Goal: Information Seeking & Learning: Learn about a topic

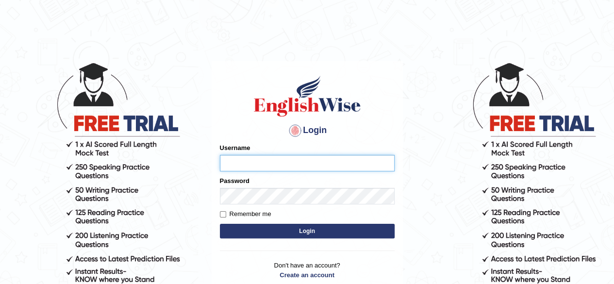
click at [330, 163] on input "Username" at bounding box center [307, 163] width 175 height 16
paste input "Talentededucation"
type input "Talentededucation"
click at [304, 233] on button "Login" at bounding box center [307, 231] width 175 height 15
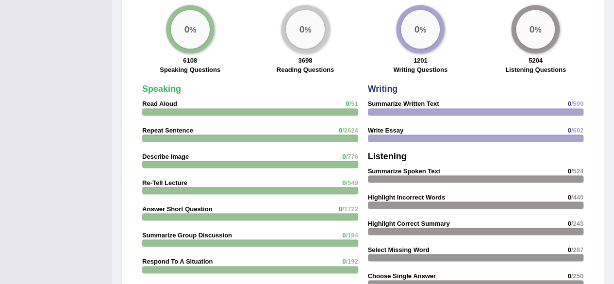
scroll to position [774, 0]
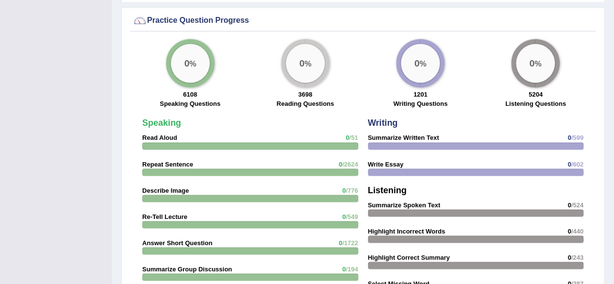
click at [156, 134] on strong "Read Aloud" at bounding box center [159, 137] width 35 height 7
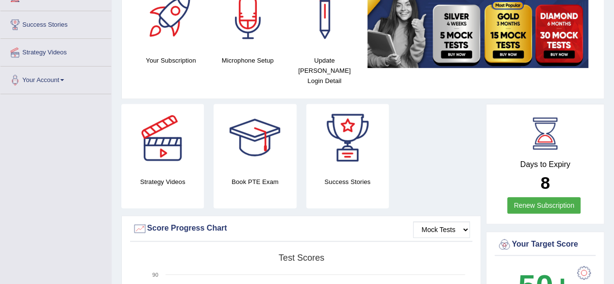
scroll to position [0, 0]
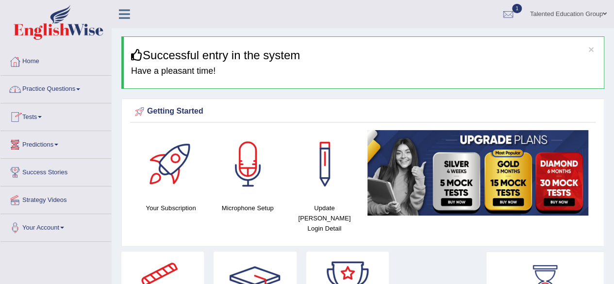
click at [78, 90] on link "Practice Questions" at bounding box center [55, 88] width 111 height 24
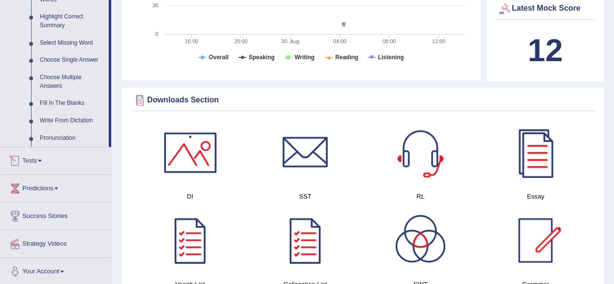
click at [42, 161] on span at bounding box center [40, 161] width 4 height 2
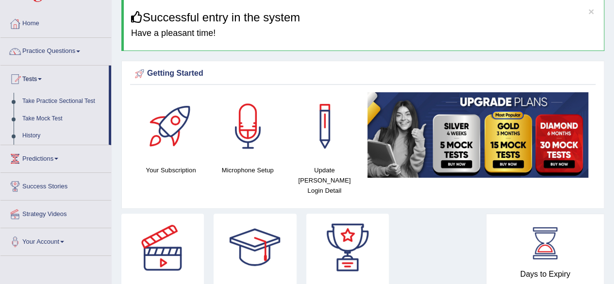
scroll to position [38, 0]
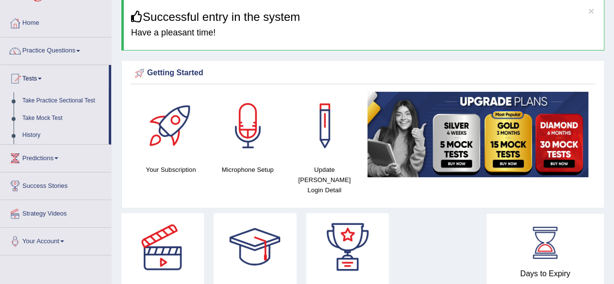
click at [54, 160] on link "Predictions" at bounding box center [55, 157] width 111 height 24
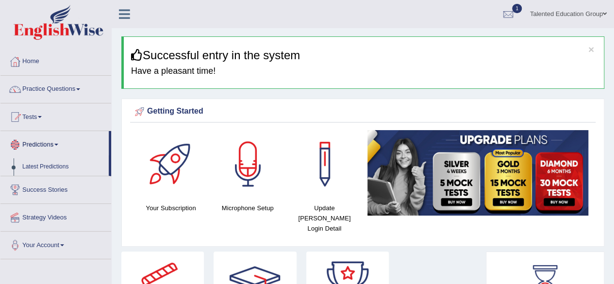
scroll to position [0, 0]
click at [72, 89] on link "Practice Questions" at bounding box center [55, 88] width 111 height 24
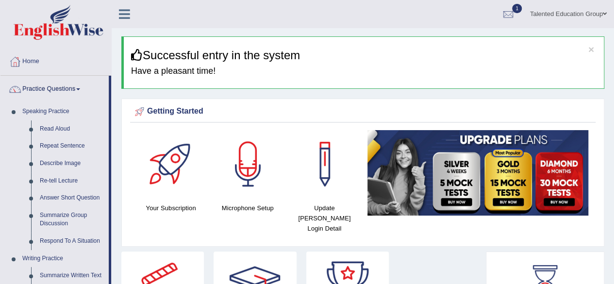
click at [62, 91] on link "Practice Questions" at bounding box center [54, 88] width 108 height 24
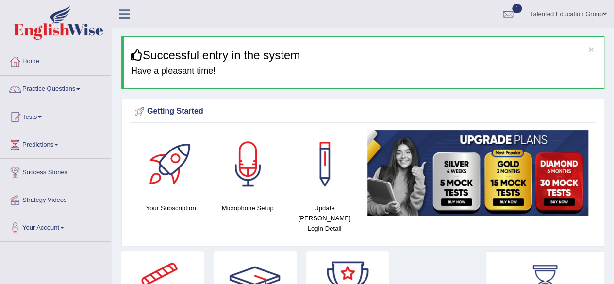
click at [62, 91] on link "Practice Questions" at bounding box center [55, 88] width 111 height 24
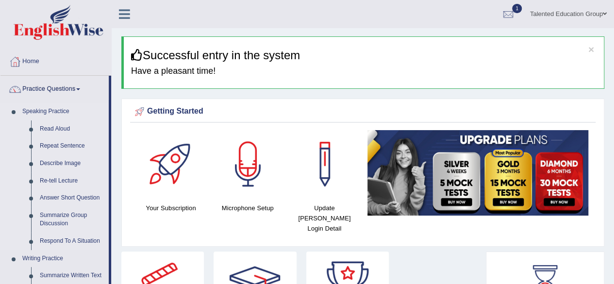
click at [42, 113] on link "Speaking Practice" at bounding box center [63, 111] width 91 height 17
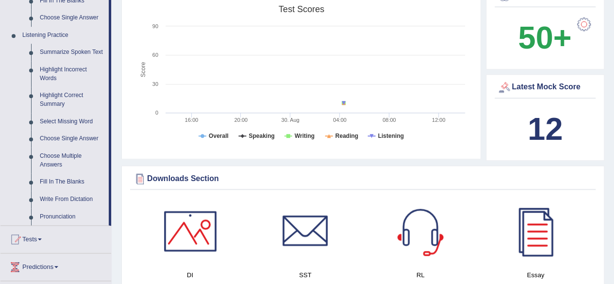
scroll to position [398, 0]
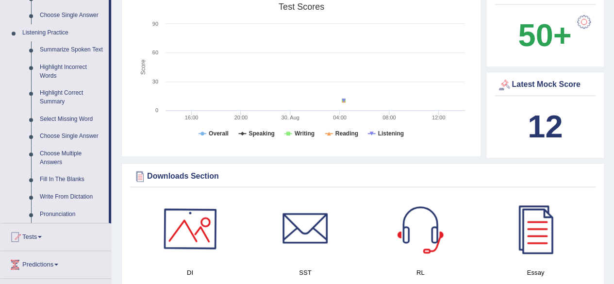
click at [189, 230] on div at bounding box center [190, 229] width 68 height 68
click at [291, 204] on div at bounding box center [305, 229] width 68 height 68
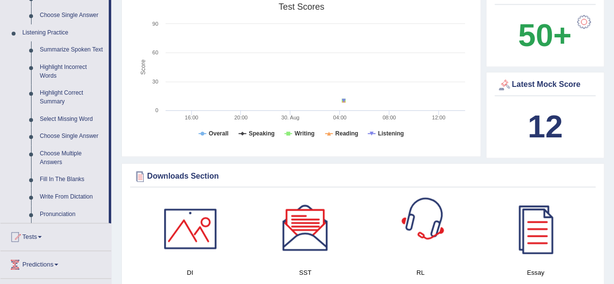
click at [429, 228] on div at bounding box center [420, 229] width 68 height 68
click at [38, 233] on link "Tests" at bounding box center [55, 235] width 111 height 24
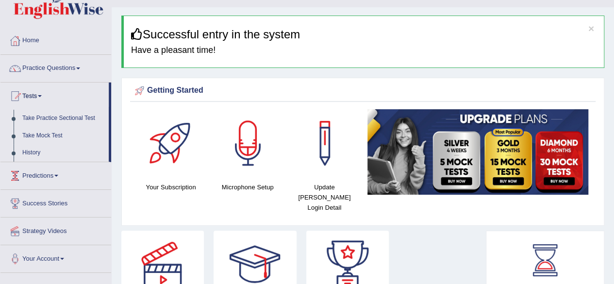
scroll to position [0, 0]
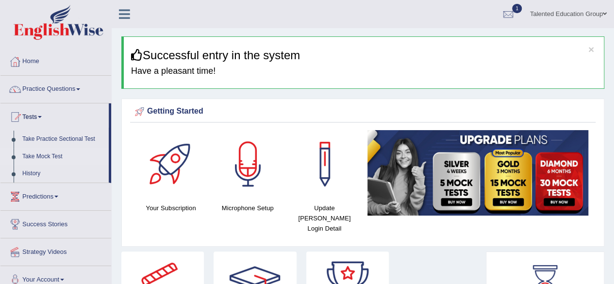
click at [36, 160] on link "Take Mock Test" at bounding box center [63, 156] width 91 height 17
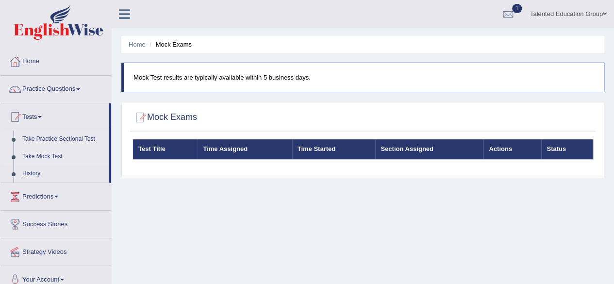
click at [59, 136] on link "Take Practice Sectional Test" at bounding box center [63, 139] width 91 height 17
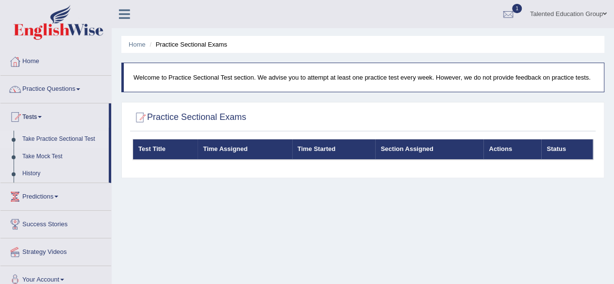
click at [298, 155] on th "Time Started" at bounding box center [333, 149] width 83 height 20
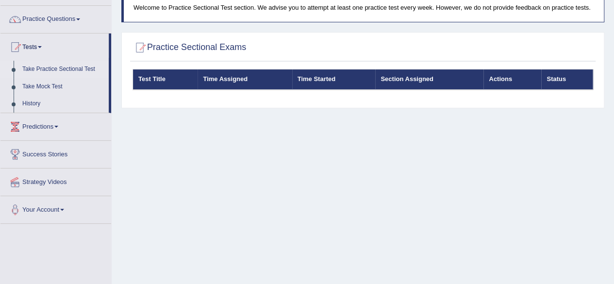
scroll to position [70, 0]
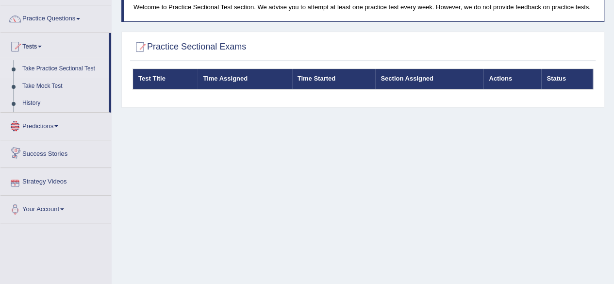
click at [45, 126] on link "Predictions" at bounding box center [55, 125] width 111 height 24
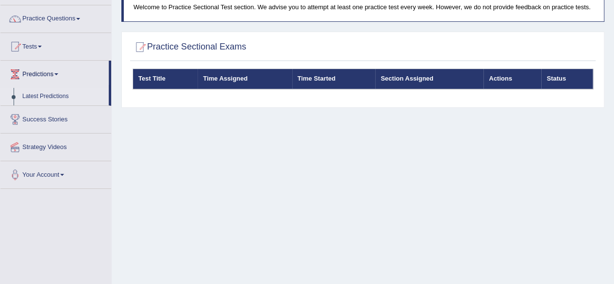
click at [50, 97] on link "Latest Predictions" at bounding box center [63, 96] width 91 height 17
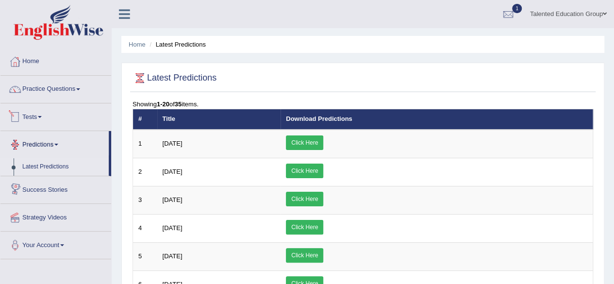
click at [37, 117] on link "Tests" at bounding box center [55, 115] width 111 height 24
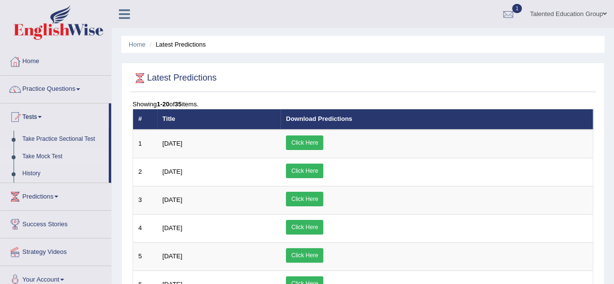
click at [38, 156] on link "Take Mock Test" at bounding box center [63, 156] width 91 height 17
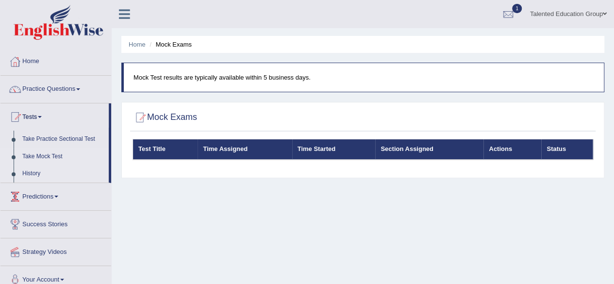
click at [31, 175] on link "History" at bounding box center [63, 173] width 91 height 17
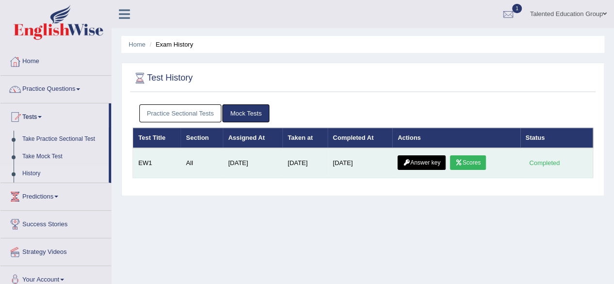
click at [209, 168] on td "All" at bounding box center [202, 163] width 42 height 30
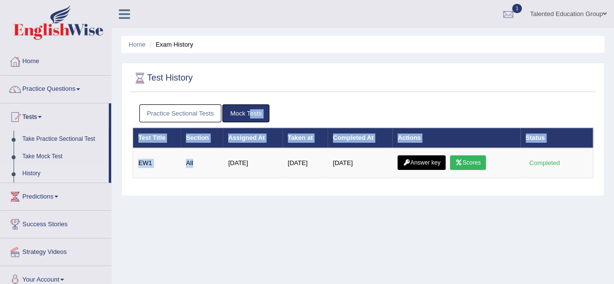
drag, startPoint x: 205, startPoint y: 156, endPoint x: 249, endPoint y: 110, distance: 63.8
click at [249, 110] on div "Practice Sectional Tests Mock Tests Test Title Section Assigned At Taken at Com…" at bounding box center [362, 144] width 465 height 91
click at [249, 110] on link "Mock Tests" at bounding box center [245, 113] width 47 height 18
click at [309, 103] on div "Practice Sectional Tests Mock Tests" at bounding box center [362, 113] width 460 height 28
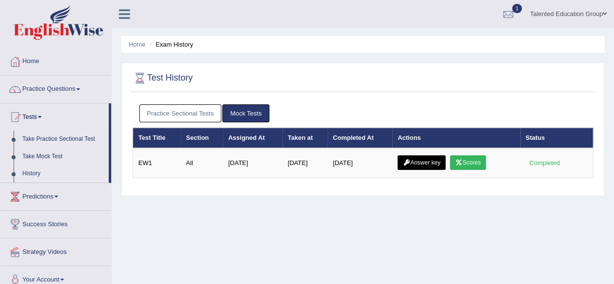
click at [235, 115] on link "Mock Tests" at bounding box center [245, 113] width 47 height 18
click at [54, 138] on link "Take Practice Sectional Test" at bounding box center [63, 139] width 91 height 17
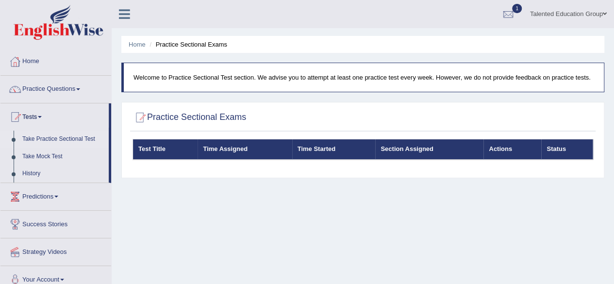
click at [57, 93] on link "Practice Questions" at bounding box center [55, 88] width 111 height 24
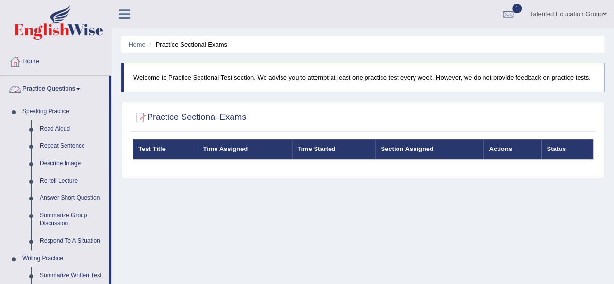
click at [53, 89] on link "Practice Questions" at bounding box center [54, 88] width 108 height 24
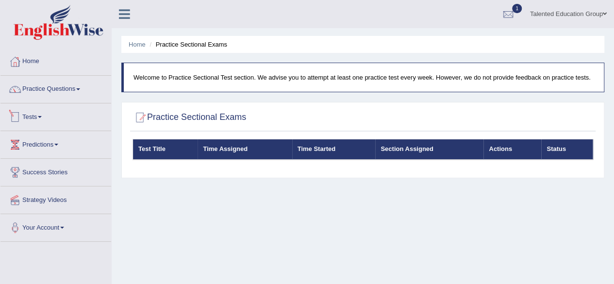
click at [36, 112] on link "Tests" at bounding box center [55, 115] width 111 height 24
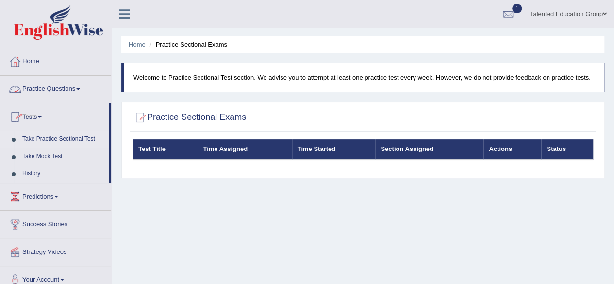
click at [46, 90] on link "Practice Questions" at bounding box center [55, 88] width 111 height 24
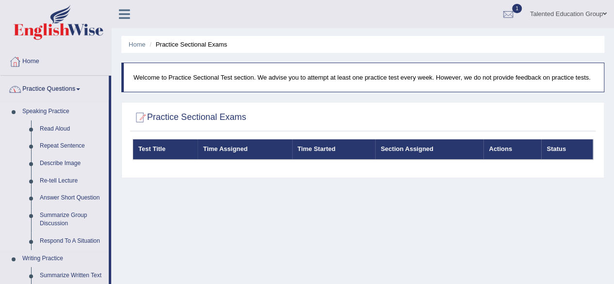
click at [48, 112] on link "Speaking Practice" at bounding box center [63, 111] width 91 height 17
click at [49, 126] on link "Read Aloud" at bounding box center [71, 128] width 73 height 17
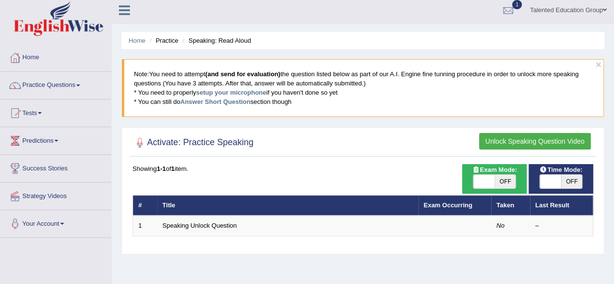
scroll to position [5, 0]
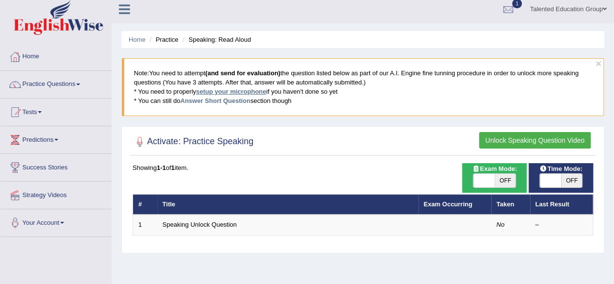
click at [242, 88] on link "setup your microphone" at bounding box center [231, 91] width 70 height 7
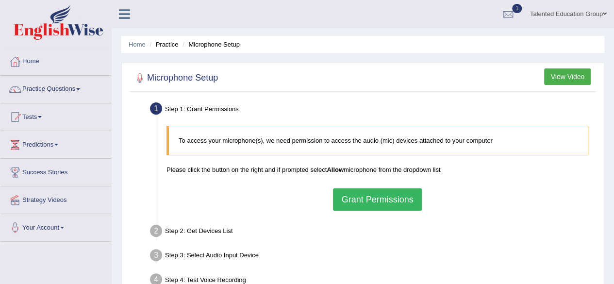
click at [367, 198] on button "Grant Permissions" at bounding box center [377, 199] width 88 height 22
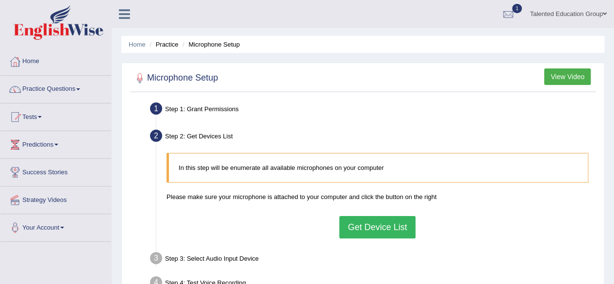
scroll to position [85, 0]
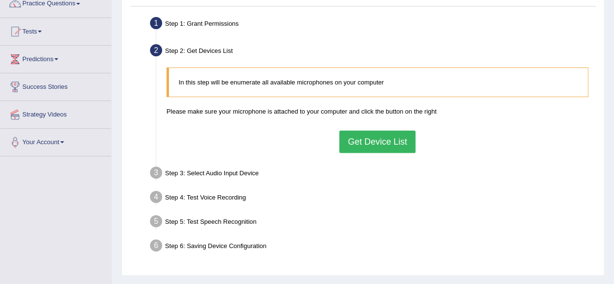
click at [360, 141] on button "Get Device List" at bounding box center [377, 142] width 76 height 22
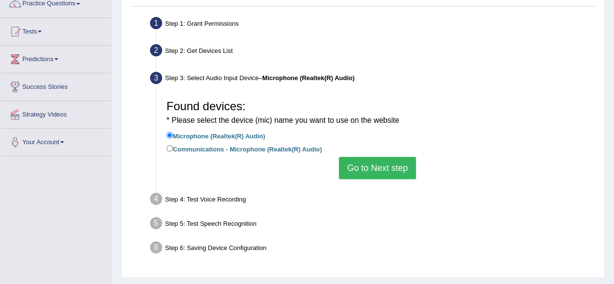
click at [363, 160] on button "Go to Next step" at bounding box center [377, 168] width 77 height 22
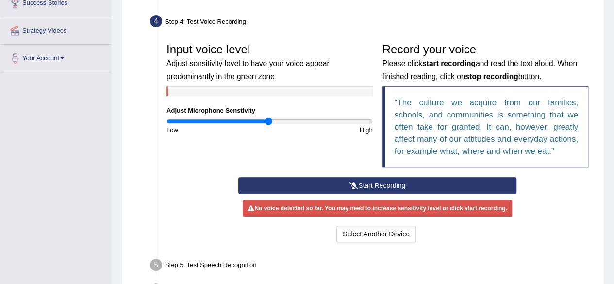
scroll to position [164, 0]
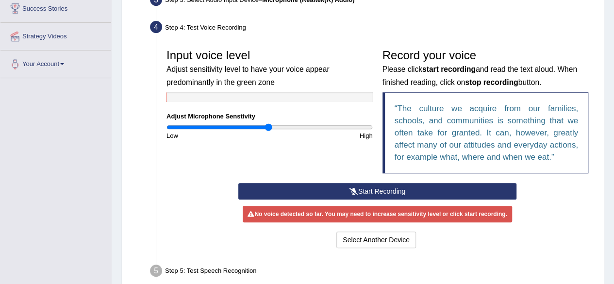
click at [397, 189] on button "Start Recording" at bounding box center [377, 191] width 278 height 16
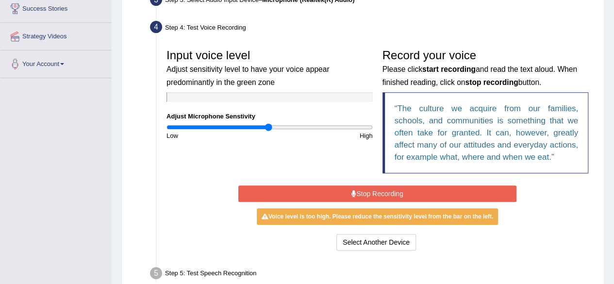
click at [397, 189] on button "Stop Recording" at bounding box center [377, 193] width 278 height 16
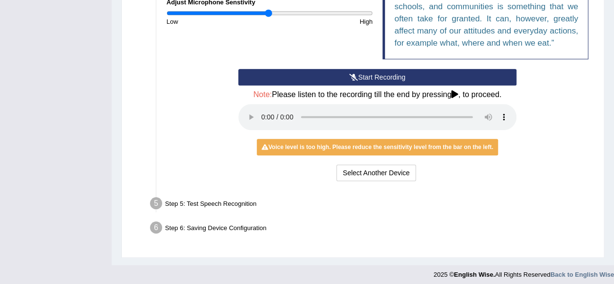
scroll to position [281, 0]
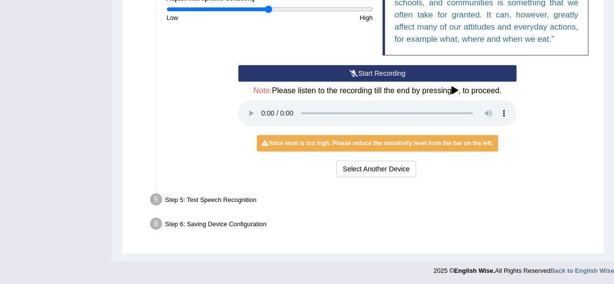
click at [242, 192] on div "Step 5: Test Speech Recognition" at bounding box center [373, 200] width 454 height 21
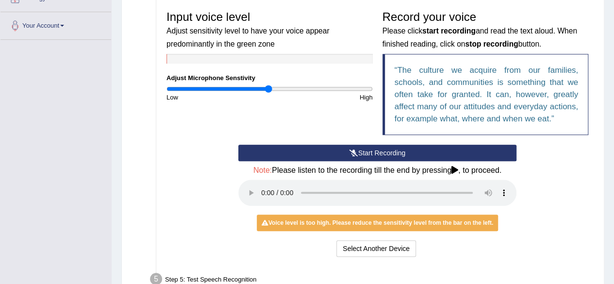
scroll to position [201, 0]
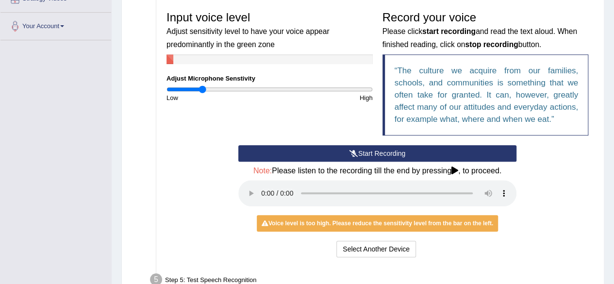
click at [203, 88] on input "range" at bounding box center [269, 89] width 206 height 8
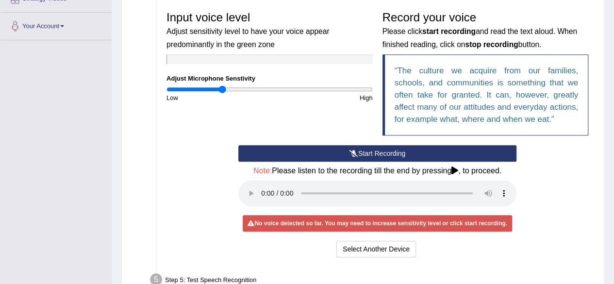
click at [222, 89] on input "range" at bounding box center [269, 89] width 206 height 8
type input "0.74"
click at [242, 90] on input "range" at bounding box center [269, 89] width 206 height 8
click at [308, 153] on button "Start Recording" at bounding box center [377, 153] width 278 height 16
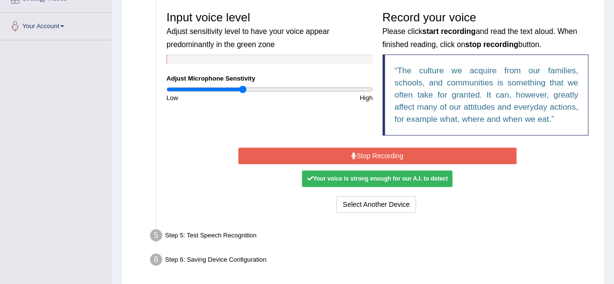
click at [304, 148] on button "Stop Recording" at bounding box center [377, 156] width 278 height 16
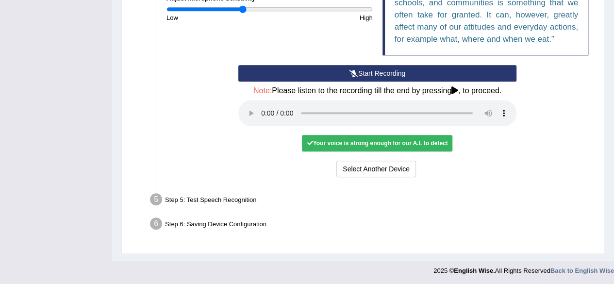
scroll to position [281, 0]
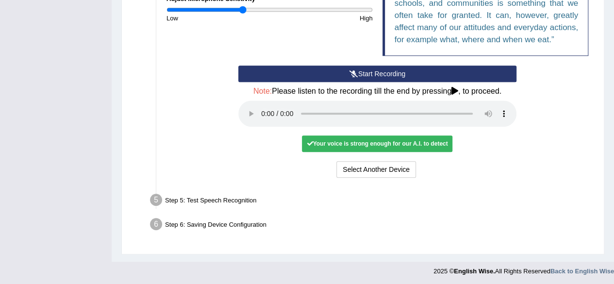
click at [240, 201] on div "Step 5: Test Speech Recognition" at bounding box center [373, 201] width 454 height 21
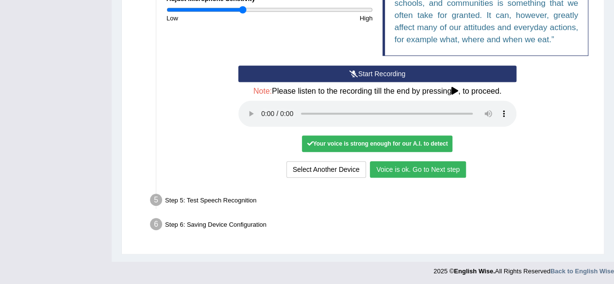
click at [400, 169] on button "Voice is ok. Go to Next step" at bounding box center [418, 169] width 96 height 16
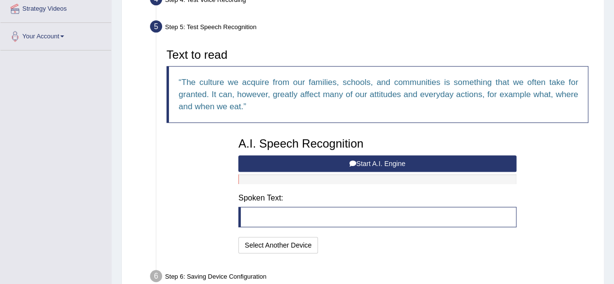
scroll to position [195, 0]
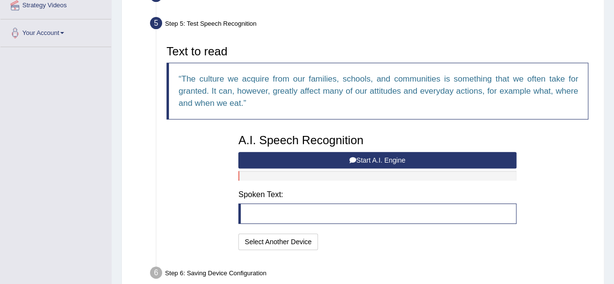
click at [392, 158] on button "Start A.I. Engine" at bounding box center [377, 160] width 278 height 16
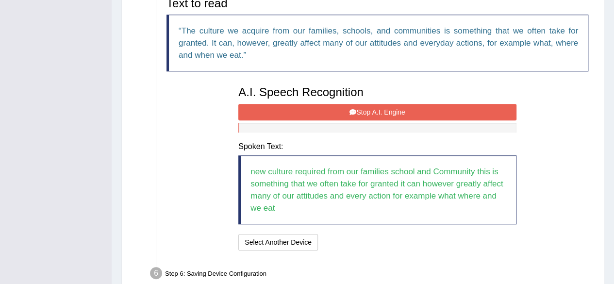
scroll to position [245, 0]
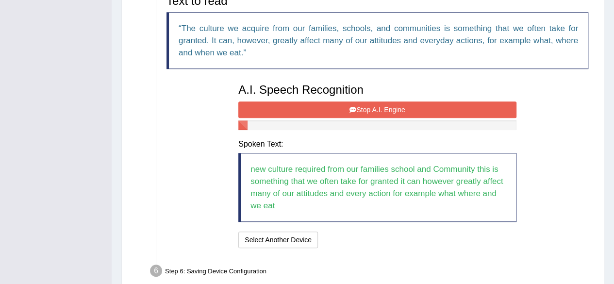
click at [386, 107] on button "Stop A.I. Engine" at bounding box center [377, 109] width 278 height 16
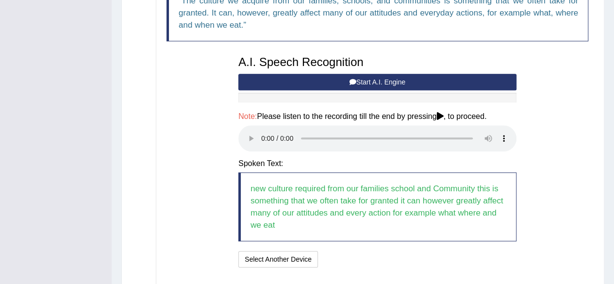
scroll to position [339, 0]
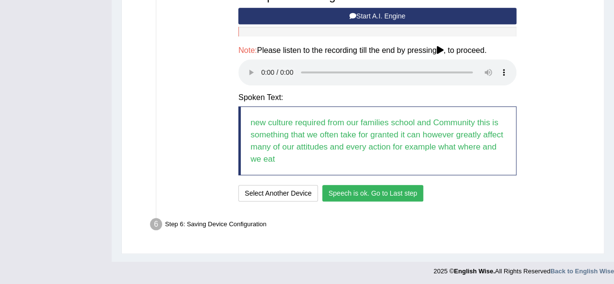
click at [366, 189] on button "Speech is ok. Go to Last step" at bounding box center [372, 193] width 101 height 16
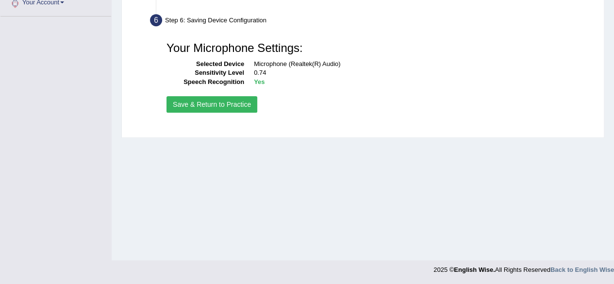
click at [221, 99] on button "Save & Return to Practice" at bounding box center [211, 104] width 91 height 16
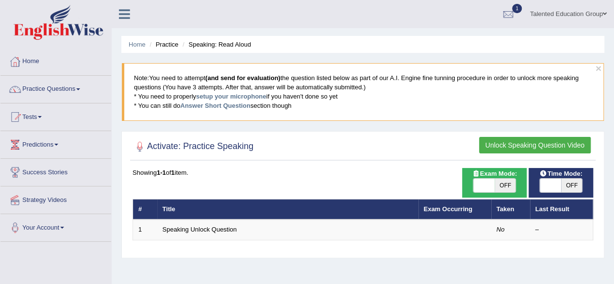
click at [502, 185] on span "OFF" at bounding box center [504, 186] width 21 height 14
checkbox input "true"
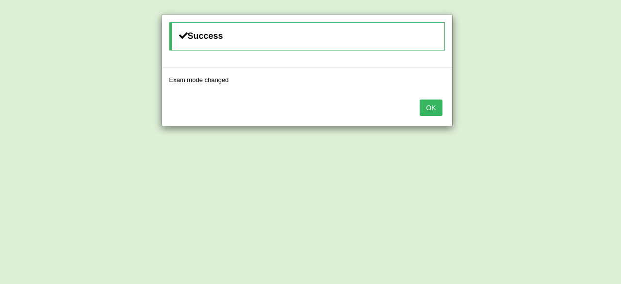
click at [571, 187] on div "Success Exam mode changed OK" at bounding box center [310, 142] width 621 height 284
click at [426, 104] on button "OK" at bounding box center [431, 107] width 22 height 16
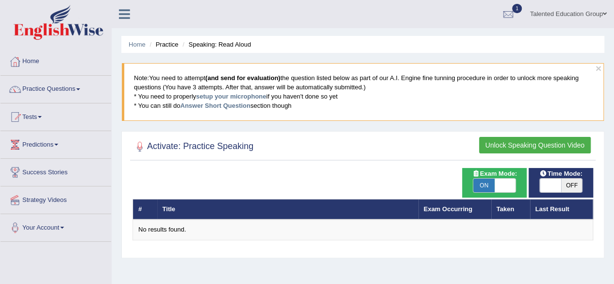
click at [569, 188] on span "OFF" at bounding box center [571, 186] width 21 height 14
checkbox input "true"
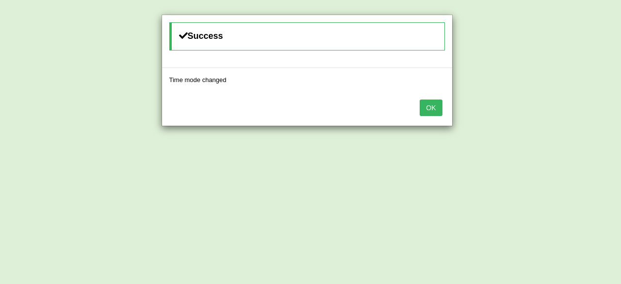
click at [432, 110] on button "OK" at bounding box center [431, 107] width 22 height 16
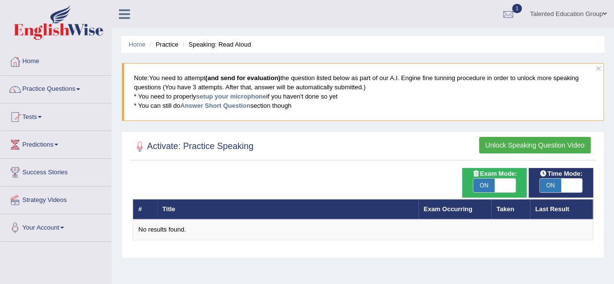
click at [495, 141] on button "Unlock Speaking Question Video" at bounding box center [535, 145] width 112 height 16
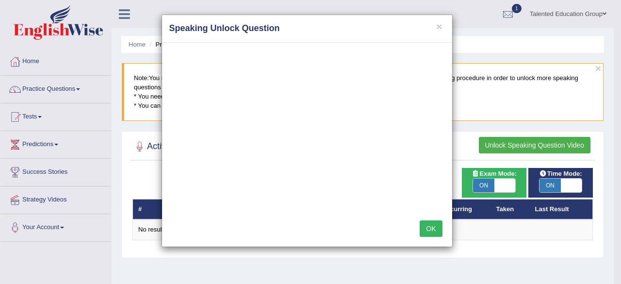
click at [428, 225] on button "OK" at bounding box center [431, 228] width 22 height 16
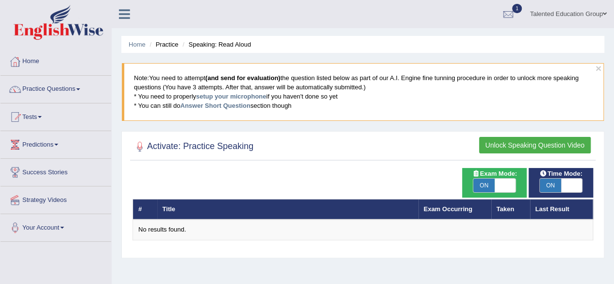
click at [474, 182] on span "ON" at bounding box center [483, 186] width 21 height 14
checkbox input "false"
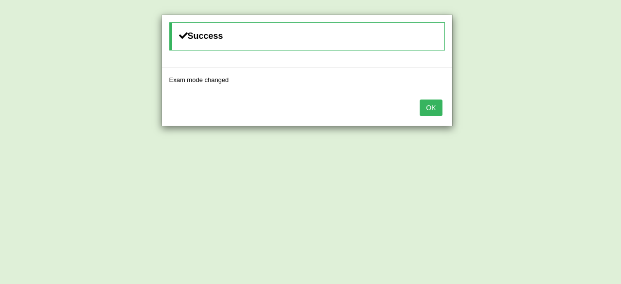
click at [553, 188] on div "Success Exam mode changed OK" at bounding box center [310, 142] width 621 height 284
click at [433, 105] on button "OK" at bounding box center [431, 107] width 22 height 16
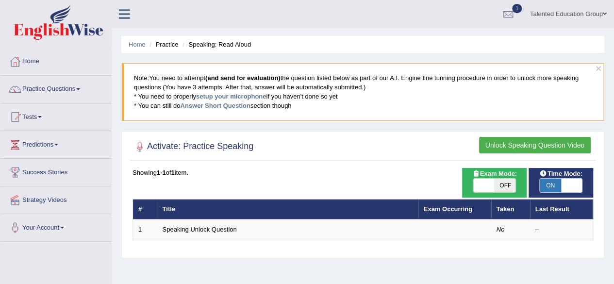
click at [550, 179] on span "ON" at bounding box center [550, 186] width 21 height 14
checkbox input "false"
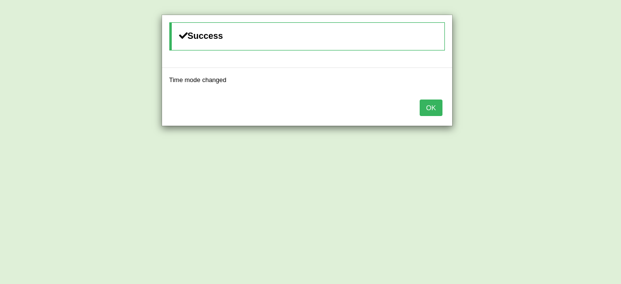
click at [429, 103] on button "OK" at bounding box center [431, 107] width 22 height 16
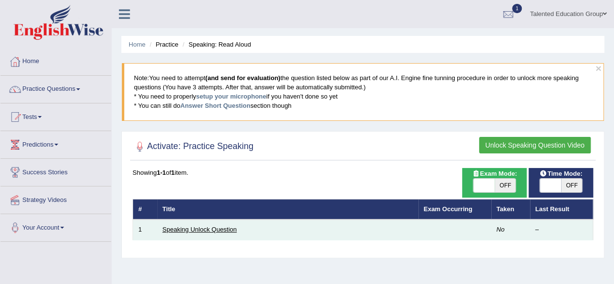
click at [194, 230] on link "Speaking Unlock Question" at bounding box center [200, 229] width 74 height 7
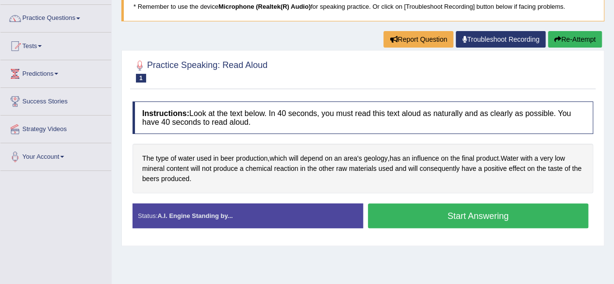
scroll to position [72, 0]
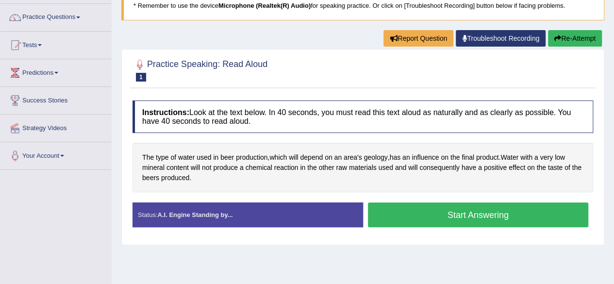
click at [436, 210] on button "Start Answering" at bounding box center [478, 214] width 221 height 25
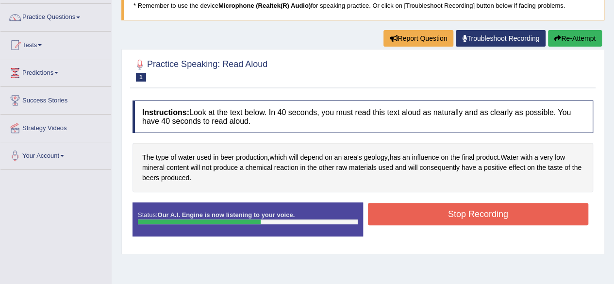
click at [436, 210] on button "Stop Recording" at bounding box center [478, 214] width 221 height 22
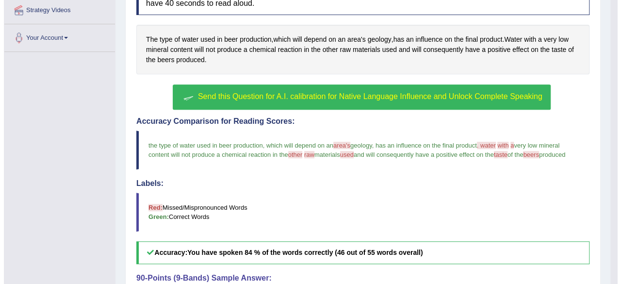
scroll to position [178, 0]
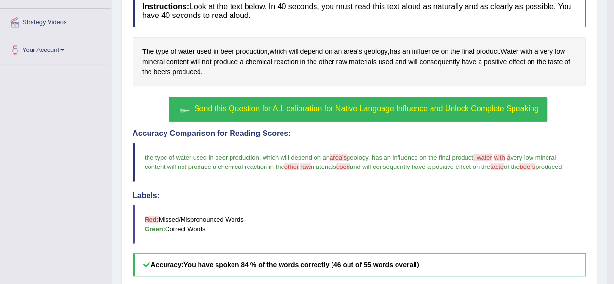
click at [321, 109] on span "Send this Question for A.I. calibration for Native Language Influence and Unloc…" at bounding box center [366, 108] width 345 height 8
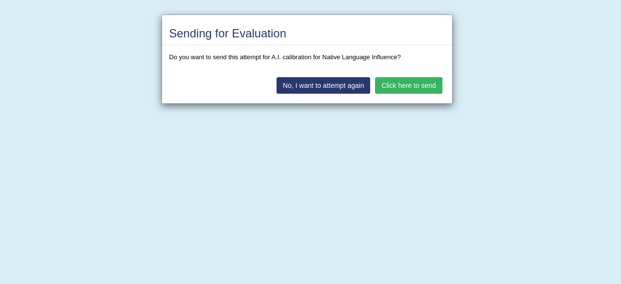
click at [337, 78] on button "No, I want to attempt again" at bounding box center [324, 85] width 94 height 16
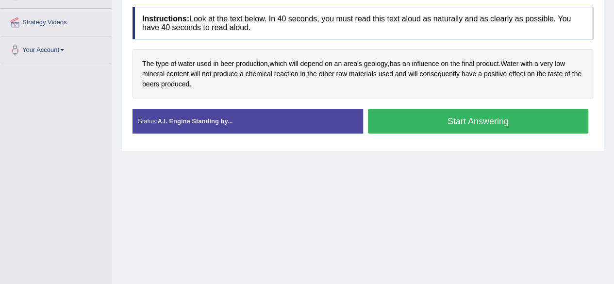
click at [431, 121] on button "Start Answering" at bounding box center [478, 121] width 221 height 25
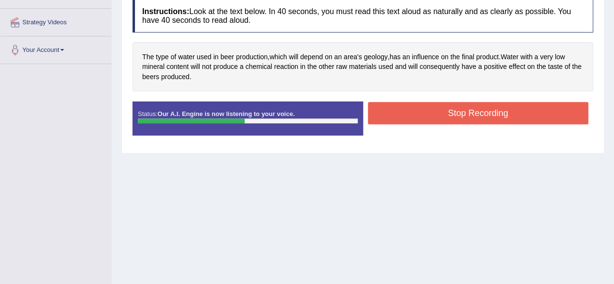
click at [429, 116] on button "Stop Recording" at bounding box center [478, 113] width 221 height 22
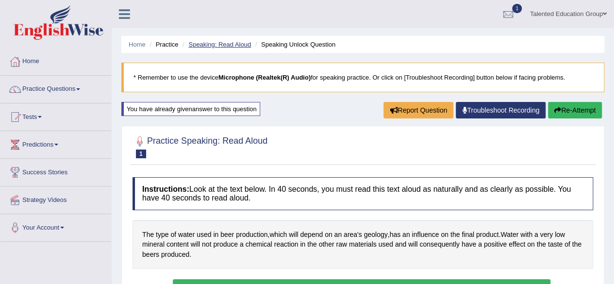
click at [206, 42] on link "Speaking: Read Aloud" at bounding box center [219, 44] width 63 height 7
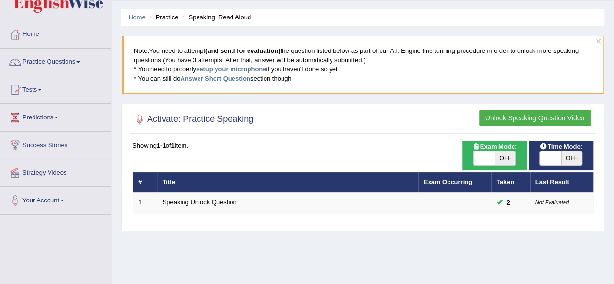
scroll to position [28, 0]
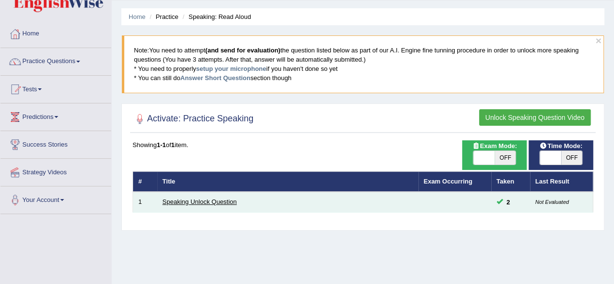
click at [184, 203] on link "Speaking Unlock Question" at bounding box center [200, 201] width 74 height 7
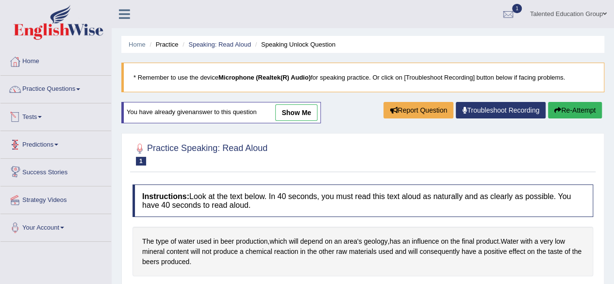
click at [36, 113] on link "Tests" at bounding box center [55, 115] width 111 height 24
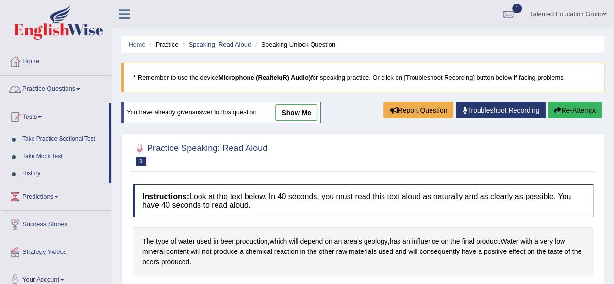
click at [50, 93] on link "Practice Questions" at bounding box center [55, 88] width 111 height 24
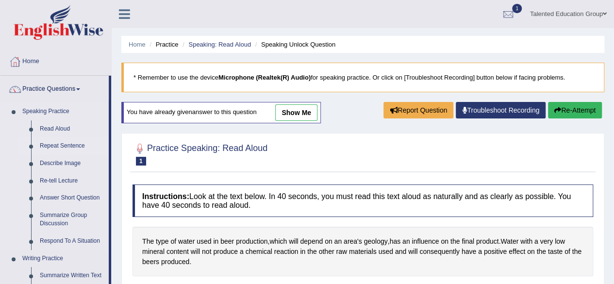
click at [69, 145] on link "Repeat Sentence" at bounding box center [71, 145] width 73 height 17
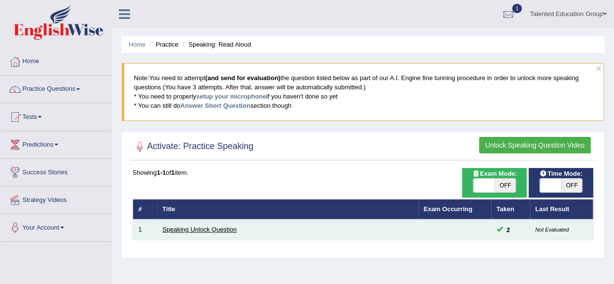
click at [211, 229] on link "Speaking Unlock Question" at bounding box center [200, 229] width 74 height 7
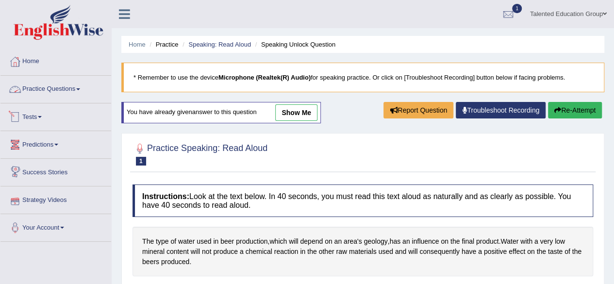
click at [72, 85] on link "Practice Questions" at bounding box center [55, 88] width 111 height 24
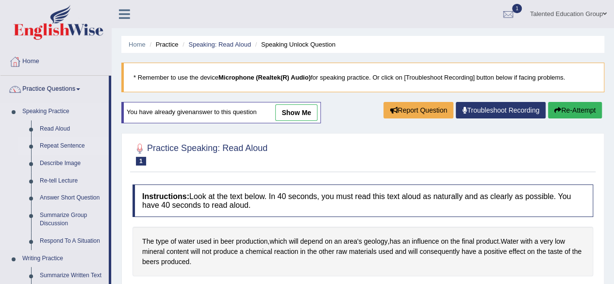
click at [65, 148] on link "Repeat Sentence" at bounding box center [71, 145] width 73 height 17
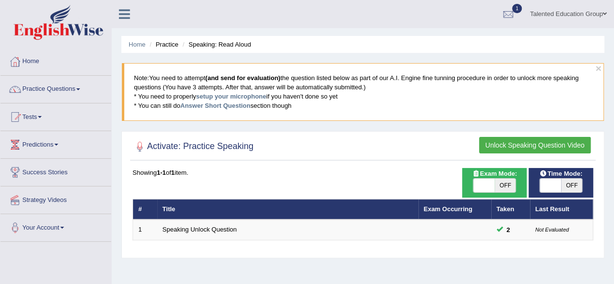
click at [513, 146] on button "Unlock Speaking Question Video" at bounding box center [535, 145] width 112 height 16
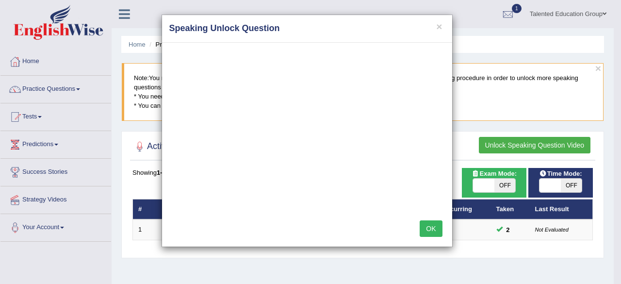
click at [428, 230] on button "OK" at bounding box center [431, 228] width 22 height 16
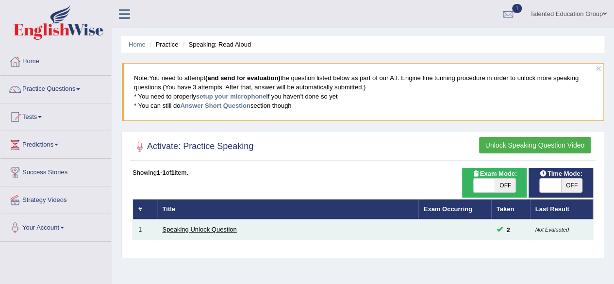
click at [209, 226] on link "Speaking Unlock Question" at bounding box center [200, 229] width 74 height 7
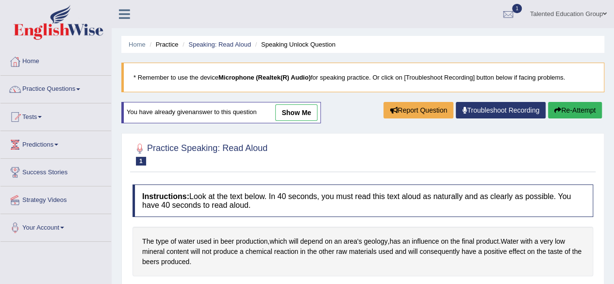
click at [559, 110] on button "Re-Attempt" at bounding box center [575, 110] width 54 height 16
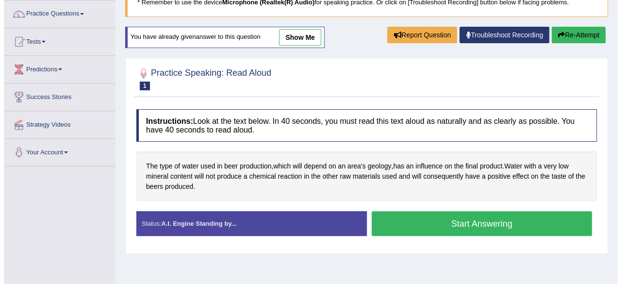
scroll to position [78, 0]
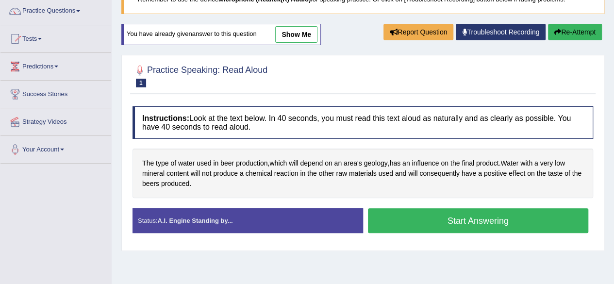
click at [442, 222] on button "Start Answering" at bounding box center [478, 220] width 221 height 25
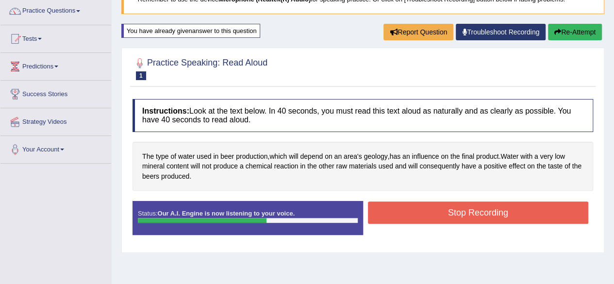
click at [440, 209] on button "Stop Recording" at bounding box center [478, 212] width 221 height 22
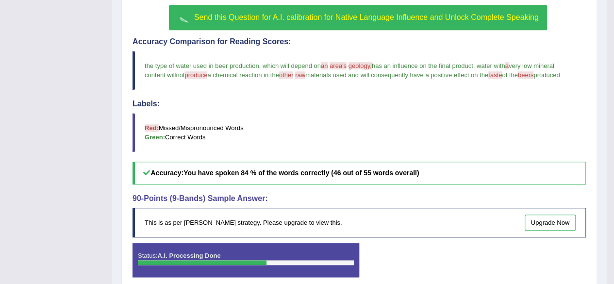
scroll to position [264, 0]
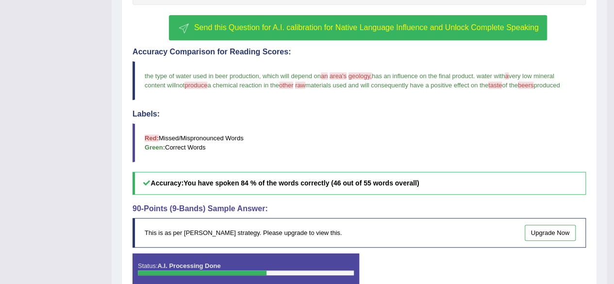
click at [410, 24] on span "Send this Question for A.I. calibration for Native Language Influence and Unloc…" at bounding box center [366, 27] width 345 height 8
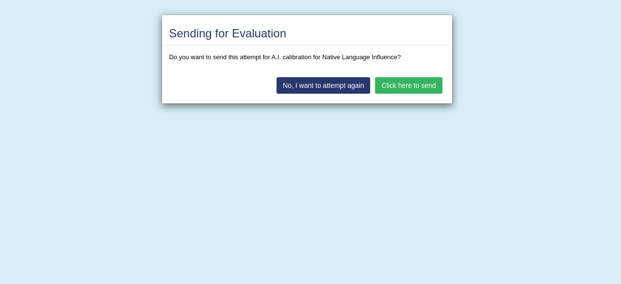
click at [359, 112] on div "Sending for Evaluation Do you want to send this attempt for A.I. calibration fo…" at bounding box center [310, 142] width 621 height 284
click at [405, 87] on button "Click here to send" at bounding box center [408, 85] width 67 height 16
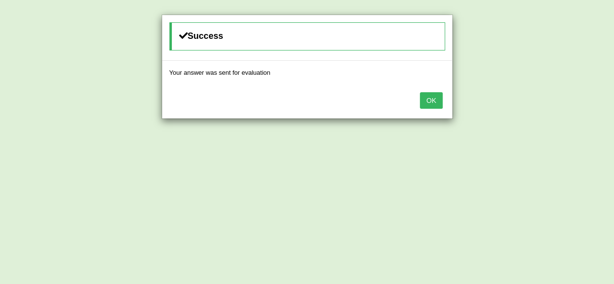
click at [423, 102] on button "OK" at bounding box center [431, 100] width 22 height 16
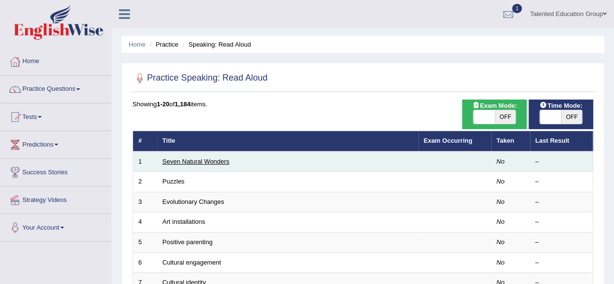
click at [213, 158] on link "Seven Natural Wonders" at bounding box center [196, 161] width 67 height 7
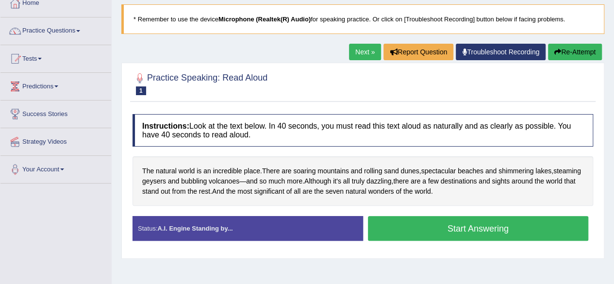
scroll to position [58, 0]
click at [411, 223] on button "Start Answering" at bounding box center [478, 228] width 221 height 25
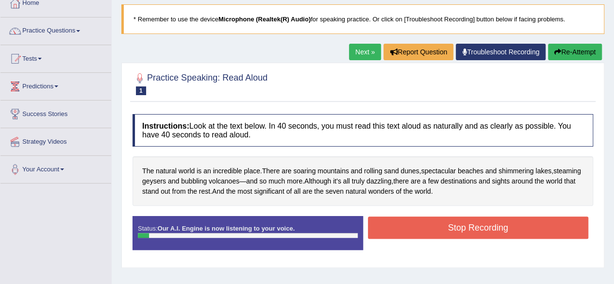
click at [411, 223] on button "Stop Recording" at bounding box center [478, 227] width 221 height 22
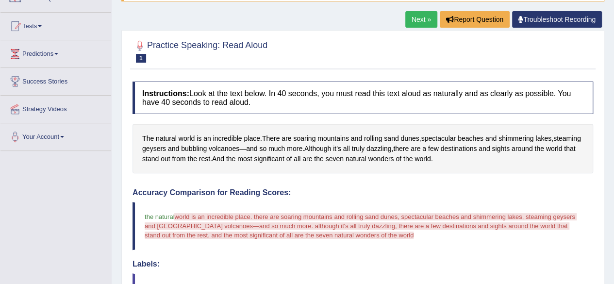
scroll to position [0, 0]
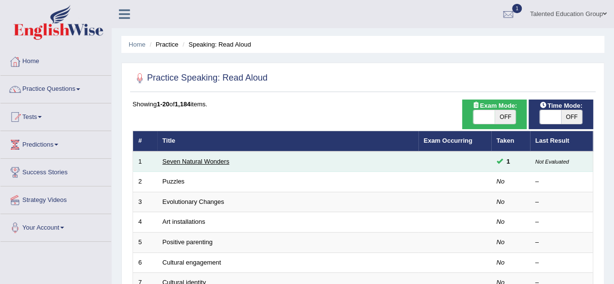
click at [190, 161] on link "Seven Natural Wonders" at bounding box center [196, 161] width 67 height 7
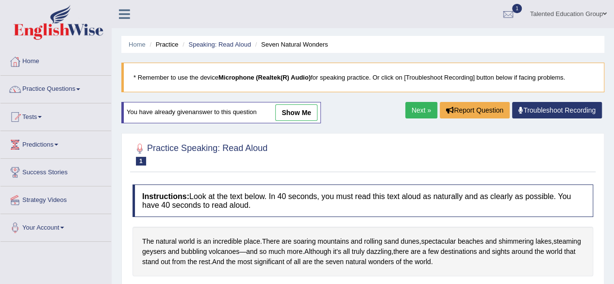
click at [415, 112] on link "Next »" at bounding box center [421, 110] width 32 height 16
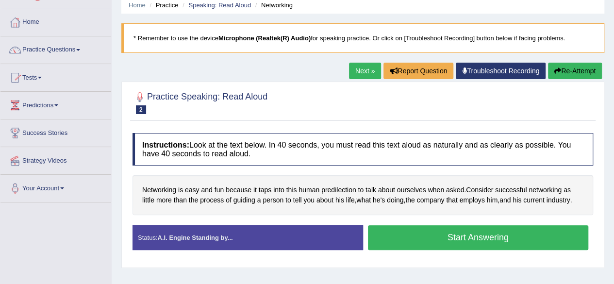
scroll to position [40, 0]
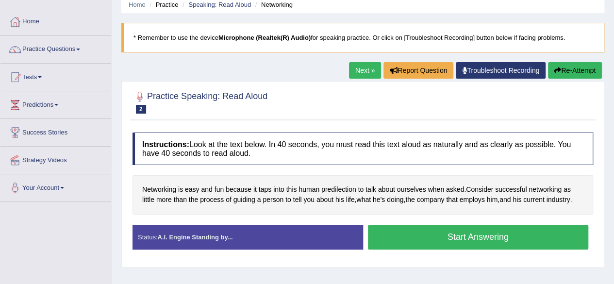
click at [412, 231] on button "Start Answering" at bounding box center [478, 237] width 221 height 25
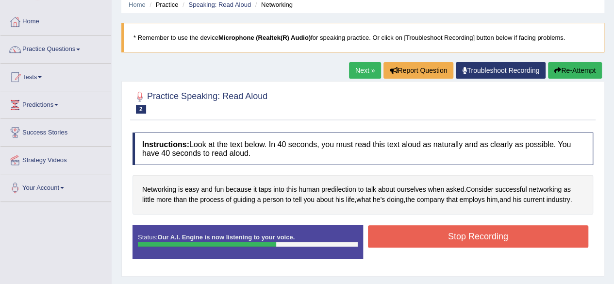
click at [464, 232] on button "Stop Recording" at bounding box center [478, 236] width 221 height 22
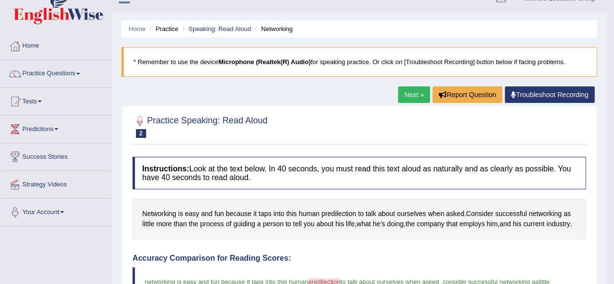
scroll to position [0, 0]
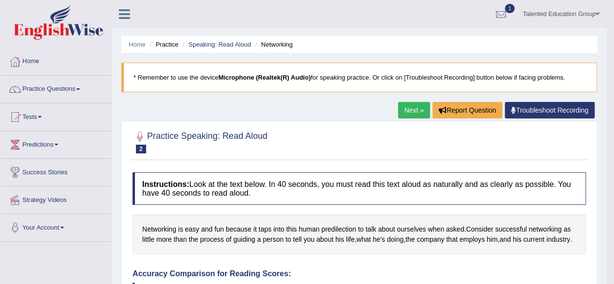
click at [411, 106] on link "Next »" at bounding box center [414, 110] width 32 height 16
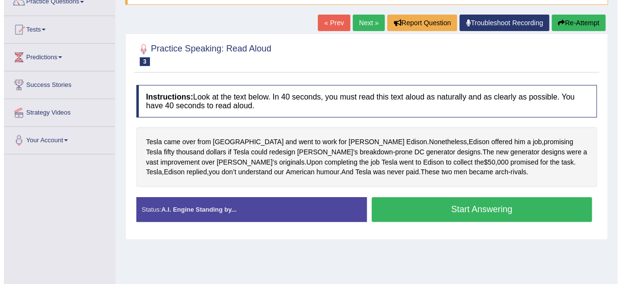
scroll to position [88, 0]
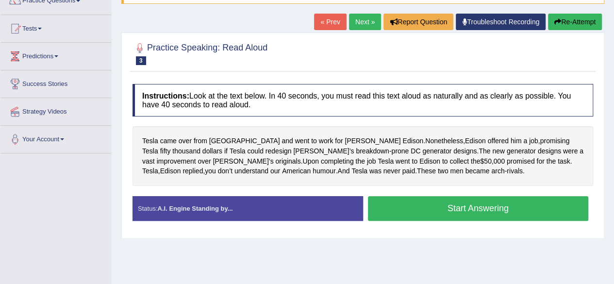
click at [448, 204] on button "Start Answering" at bounding box center [478, 208] width 221 height 25
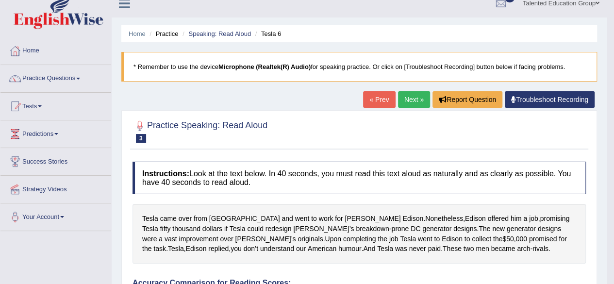
scroll to position [8, 0]
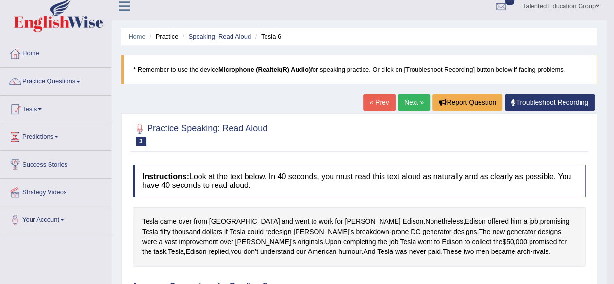
click at [415, 99] on link "Next »" at bounding box center [414, 102] width 32 height 16
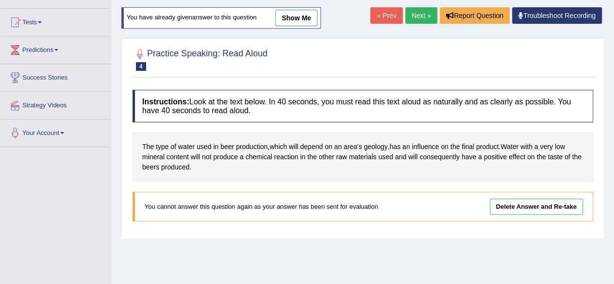
scroll to position [98, 0]
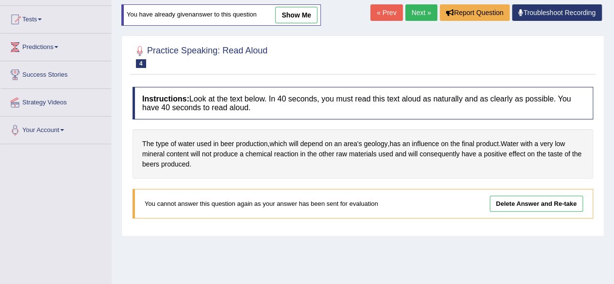
click at [414, 9] on link "Next »" at bounding box center [421, 12] width 32 height 16
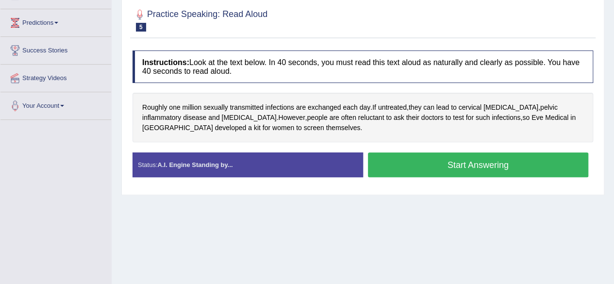
scroll to position [127, 0]
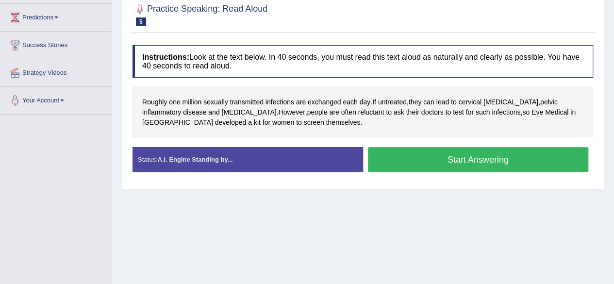
click at [418, 151] on button "Start Answering" at bounding box center [478, 159] width 221 height 25
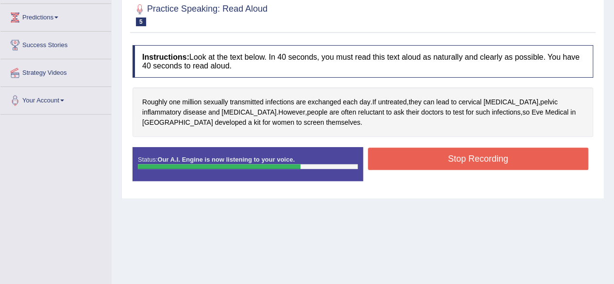
click at [418, 151] on button "Stop Recording" at bounding box center [478, 159] width 221 height 22
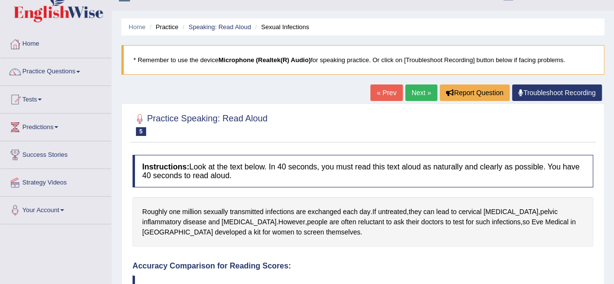
scroll to position [0, 0]
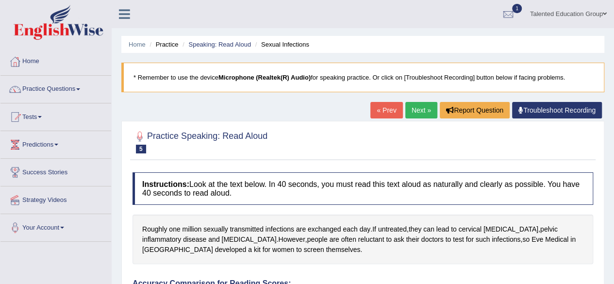
click at [417, 103] on link "Next »" at bounding box center [421, 110] width 32 height 16
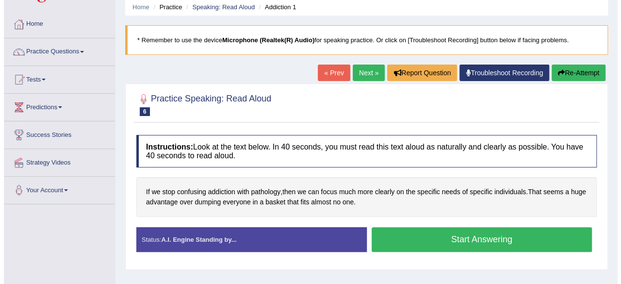
scroll to position [38, 0]
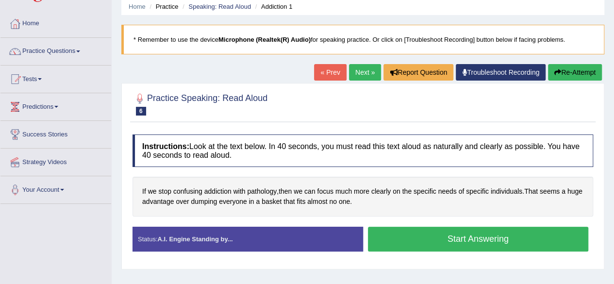
click at [413, 236] on button "Start Answering" at bounding box center [478, 239] width 221 height 25
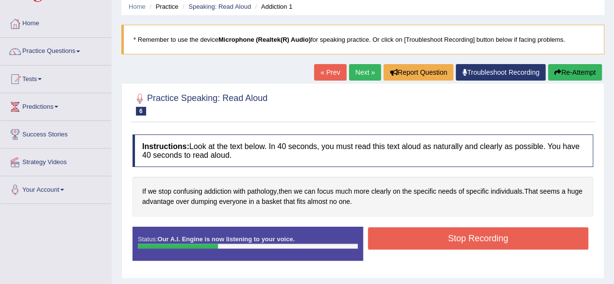
click at [413, 231] on button "Stop Recording" at bounding box center [478, 238] width 221 height 22
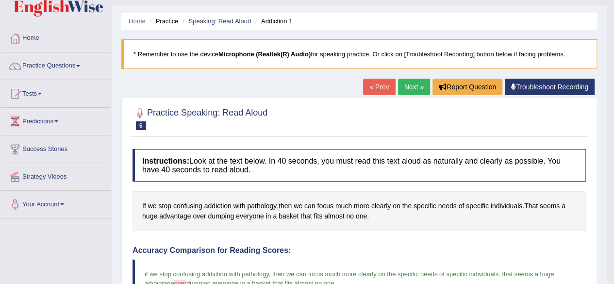
scroll to position [24, 0]
click at [414, 79] on link "Next »" at bounding box center [414, 86] width 32 height 16
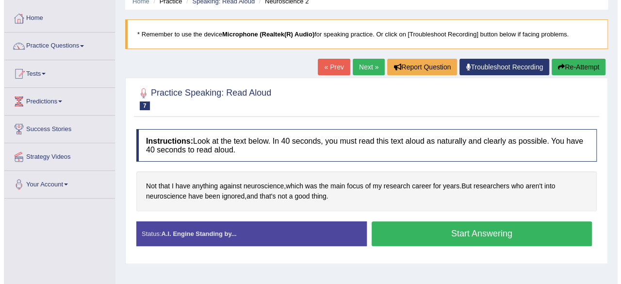
scroll to position [49, 0]
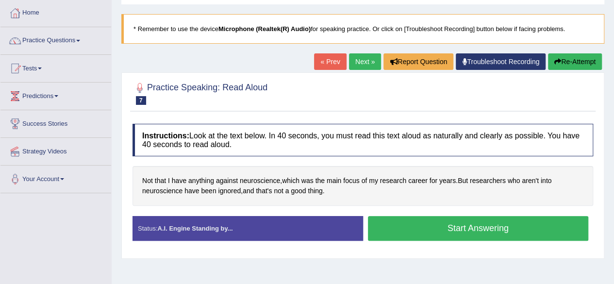
click at [422, 222] on button "Start Answering" at bounding box center [478, 228] width 221 height 25
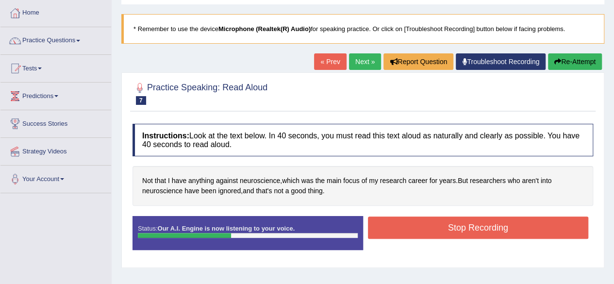
click at [422, 222] on button "Stop Recording" at bounding box center [478, 227] width 221 height 22
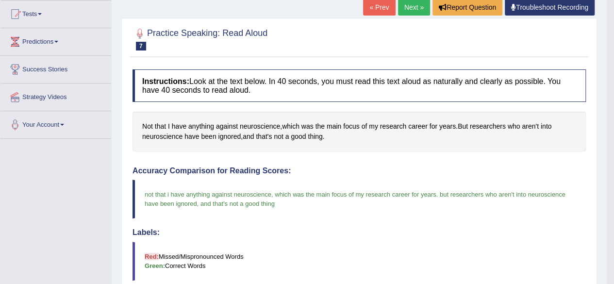
scroll to position [0, 0]
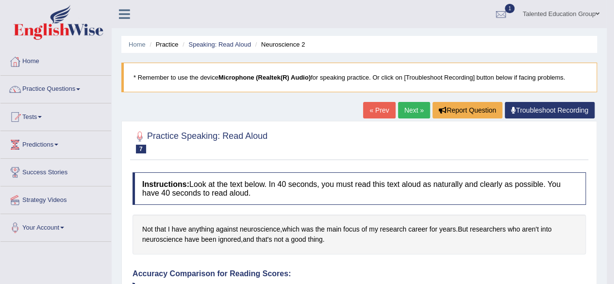
click at [411, 102] on link "Next »" at bounding box center [414, 110] width 32 height 16
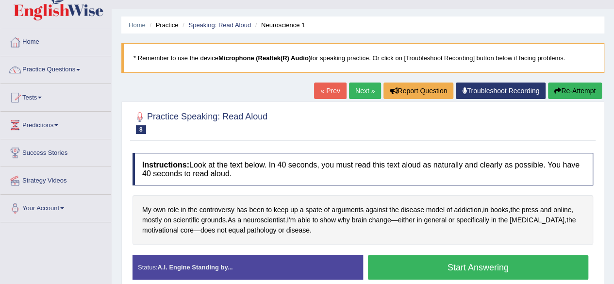
scroll to position [82, 0]
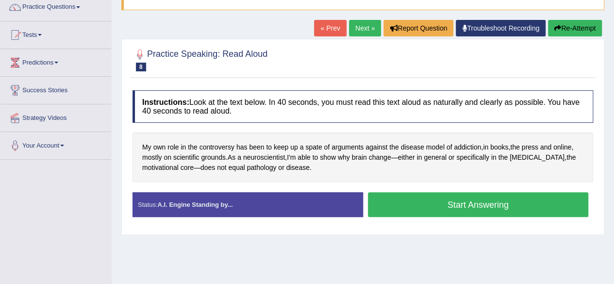
click at [416, 195] on button "Start Answering" at bounding box center [478, 204] width 221 height 25
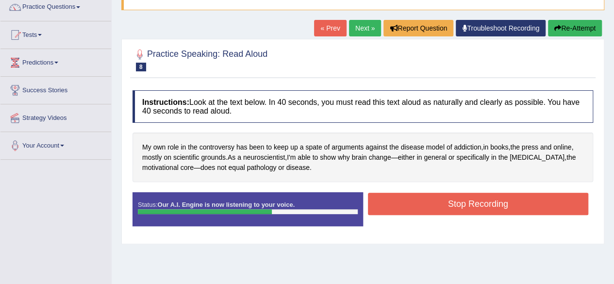
click at [416, 195] on button "Stop Recording" at bounding box center [478, 204] width 221 height 22
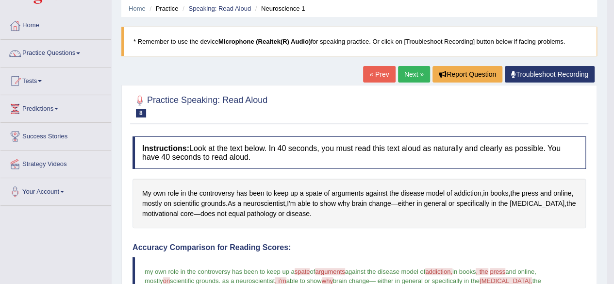
scroll to position [35, 0]
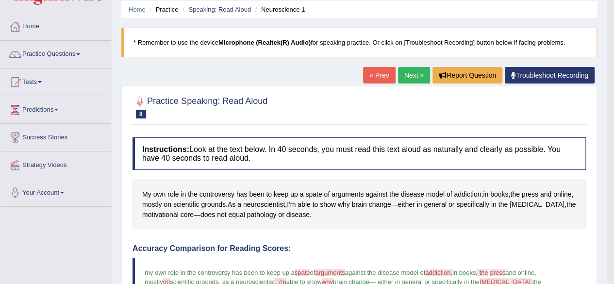
click at [413, 77] on link "Next »" at bounding box center [414, 75] width 32 height 16
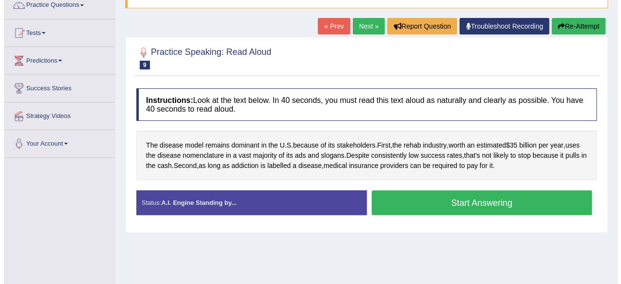
scroll to position [96, 0]
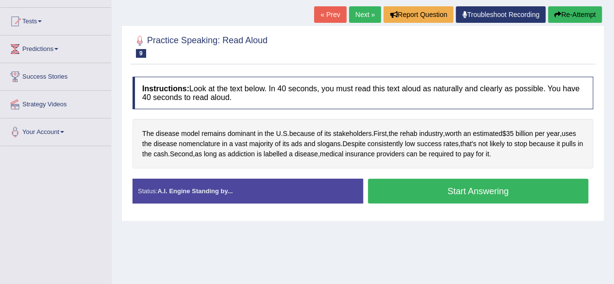
click at [455, 188] on button "Start Answering" at bounding box center [478, 191] width 221 height 25
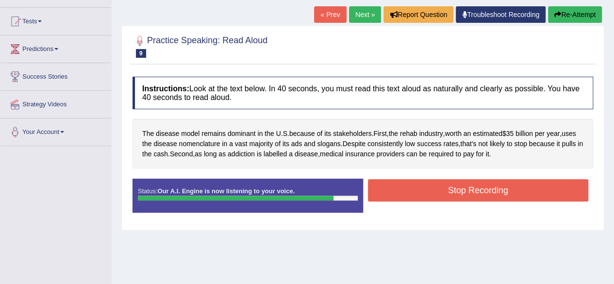
click at [455, 188] on button "Stop Recording" at bounding box center [478, 190] width 221 height 22
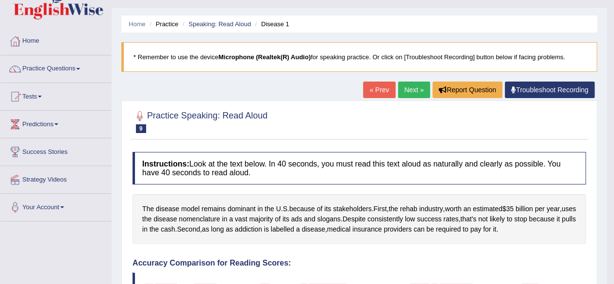
scroll to position [20, 0]
click at [409, 91] on link "Next »" at bounding box center [414, 90] width 32 height 16
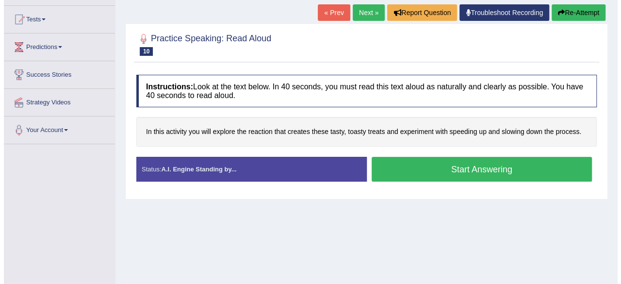
scroll to position [98, 0]
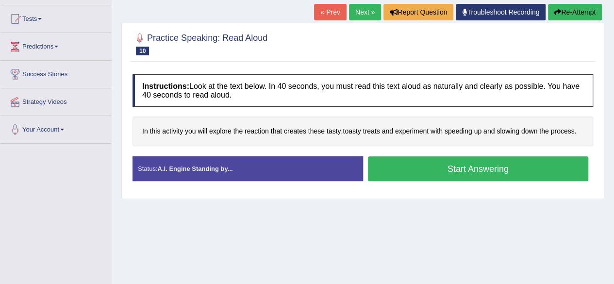
click at [406, 171] on button "Start Answering" at bounding box center [478, 168] width 221 height 25
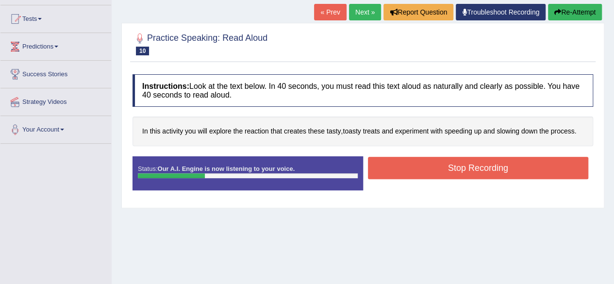
click at [406, 171] on button "Stop Recording" at bounding box center [478, 168] width 221 height 22
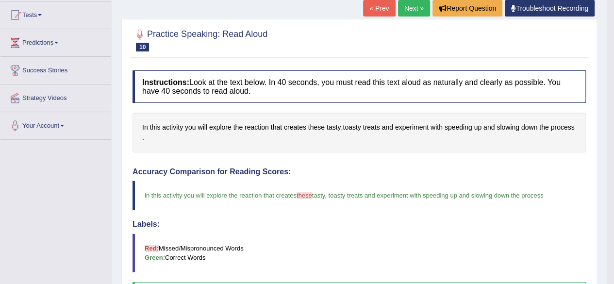
scroll to position [86, 0]
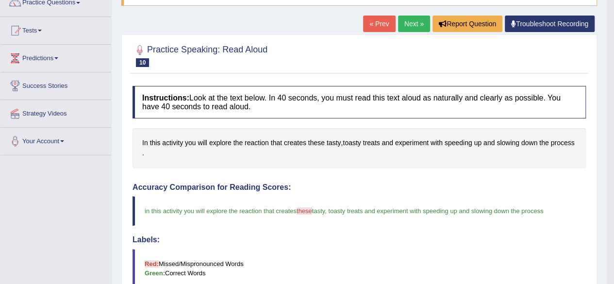
click at [408, 27] on link "Next »" at bounding box center [414, 24] width 32 height 16
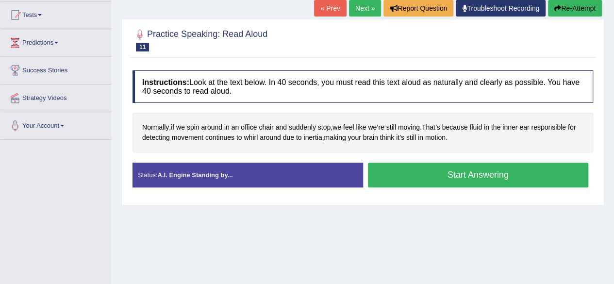
scroll to position [102, 0]
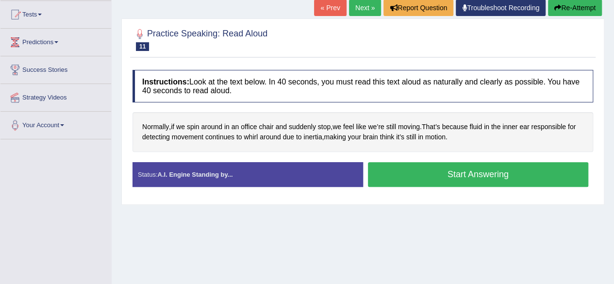
click at [454, 172] on button "Start Answering" at bounding box center [478, 174] width 221 height 25
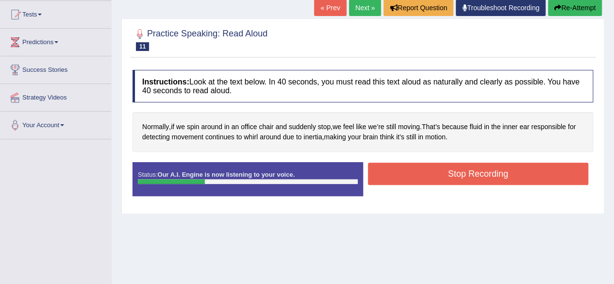
click at [454, 172] on button "Stop Recording" at bounding box center [478, 174] width 221 height 22
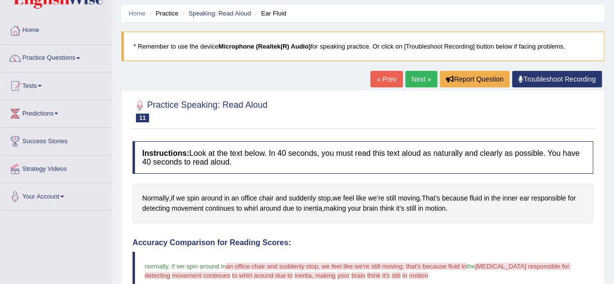
scroll to position [30, 0]
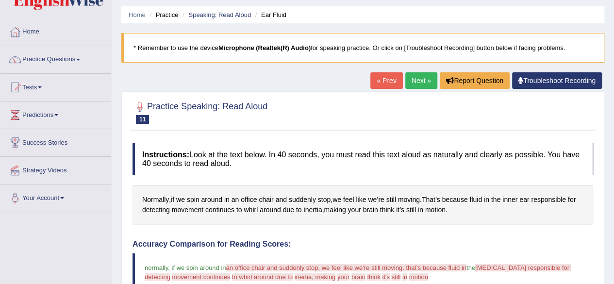
click at [409, 73] on link "Next »" at bounding box center [421, 80] width 32 height 16
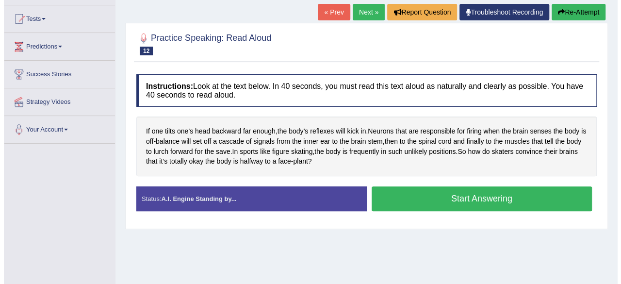
scroll to position [99, 0]
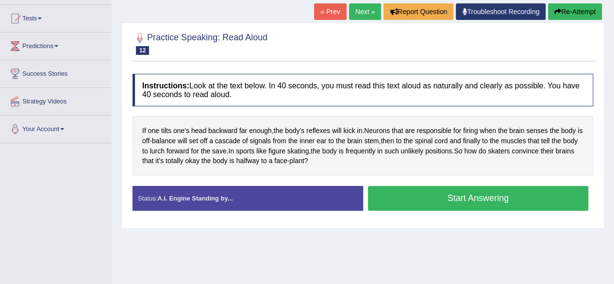
click at [422, 194] on button "Start Answering" at bounding box center [478, 198] width 221 height 25
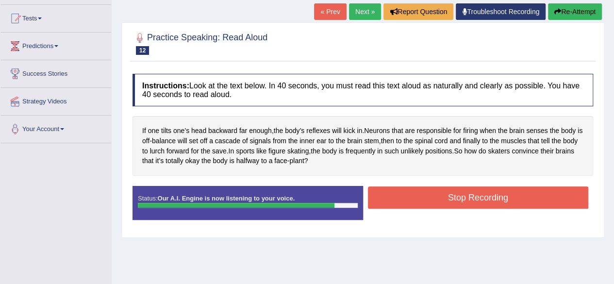
click at [422, 194] on button "Stop Recording" at bounding box center [478, 197] width 221 height 22
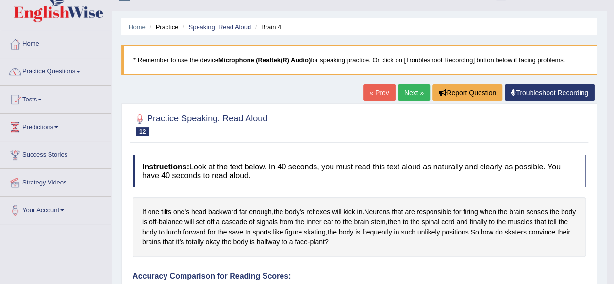
scroll to position [0, 0]
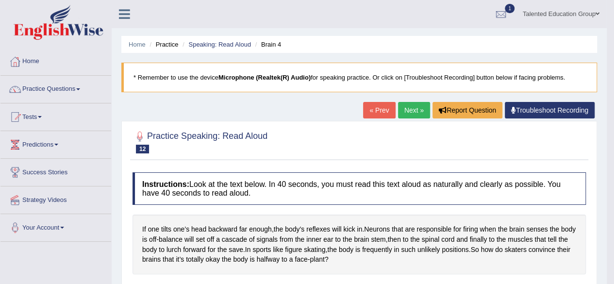
click at [411, 111] on link "Next »" at bounding box center [414, 110] width 32 height 16
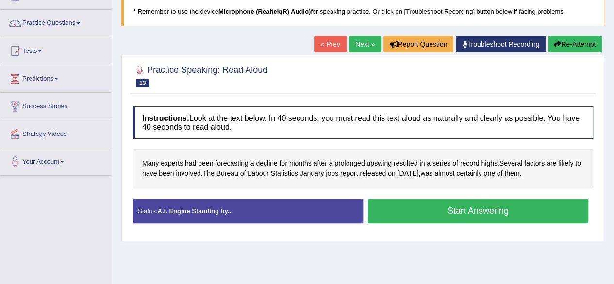
scroll to position [68, 0]
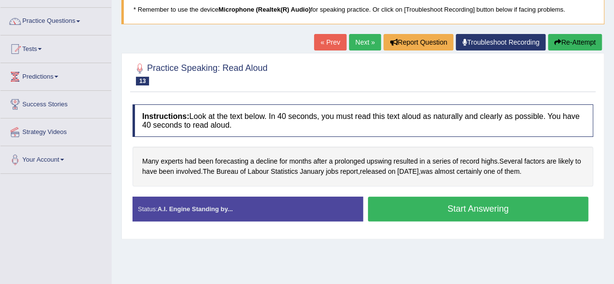
click at [445, 205] on button "Start Answering" at bounding box center [478, 209] width 221 height 25
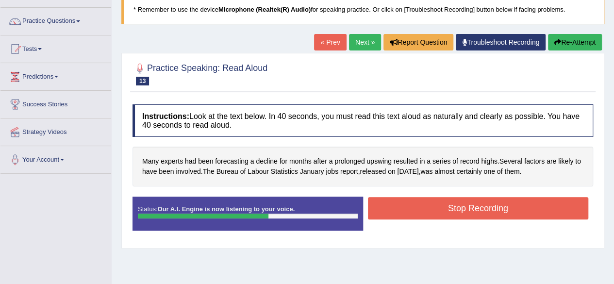
click at [445, 205] on button "Stop Recording" at bounding box center [478, 208] width 221 height 22
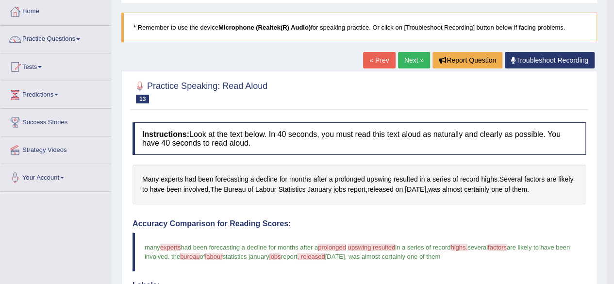
scroll to position [0, 0]
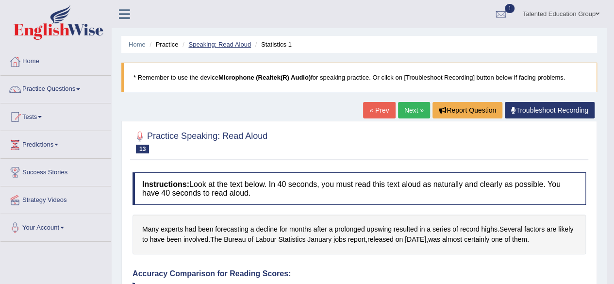
click at [223, 41] on link "Speaking: Read Aloud" at bounding box center [219, 44] width 63 height 7
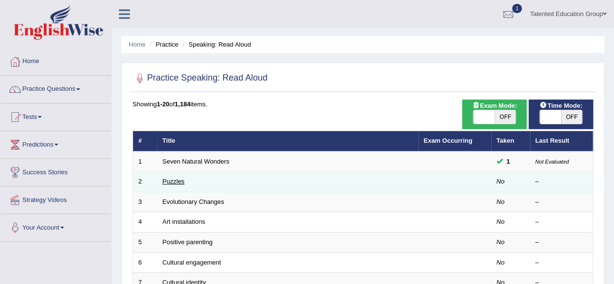
click at [178, 181] on link "Puzzles" at bounding box center [174, 181] width 22 height 7
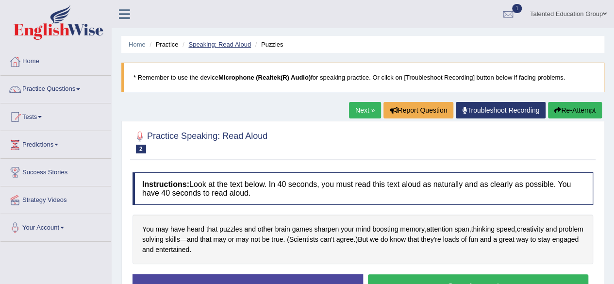
click at [194, 43] on link "Speaking: Read Aloud" at bounding box center [219, 44] width 63 height 7
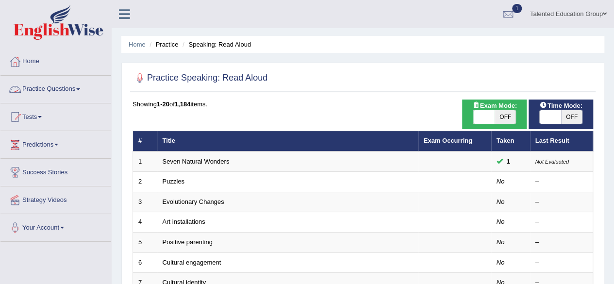
click at [69, 85] on link "Practice Questions" at bounding box center [55, 88] width 111 height 24
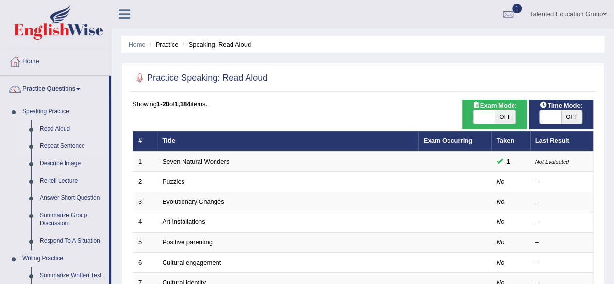
click at [50, 145] on link "Repeat Sentence" at bounding box center [71, 145] width 73 height 17
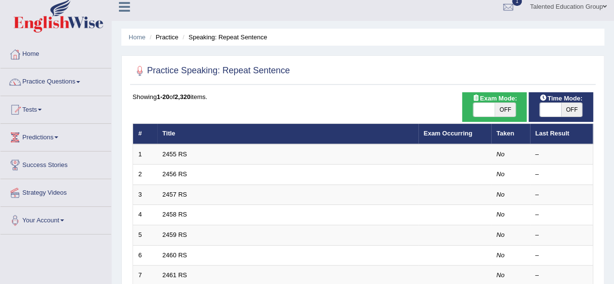
scroll to position [8, 0]
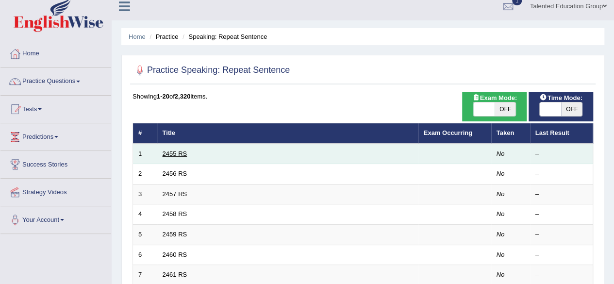
click at [175, 152] on link "2455 RS" at bounding box center [175, 153] width 25 height 7
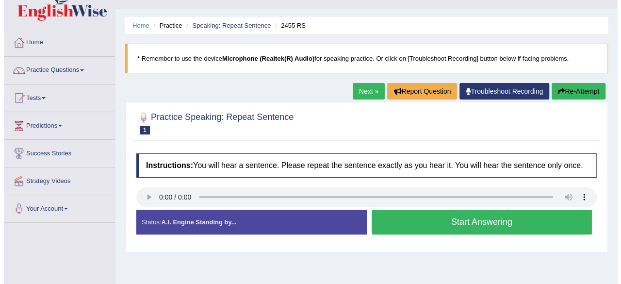
scroll to position [19, 0]
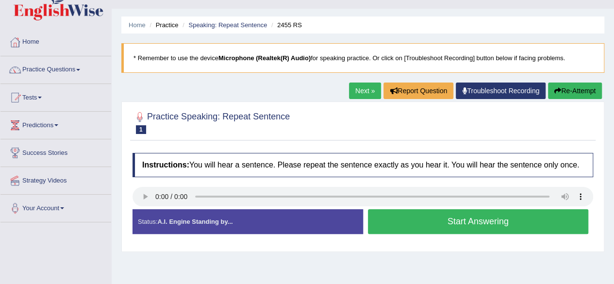
click at [411, 218] on button "Start Answering" at bounding box center [478, 221] width 221 height 25
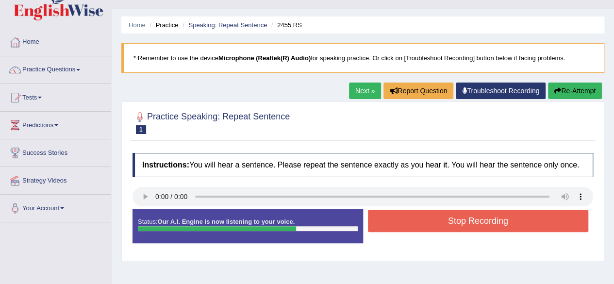
click at [420, 215] on button "Stop Recording" at bounding box center [478, 221] width 221 height 22
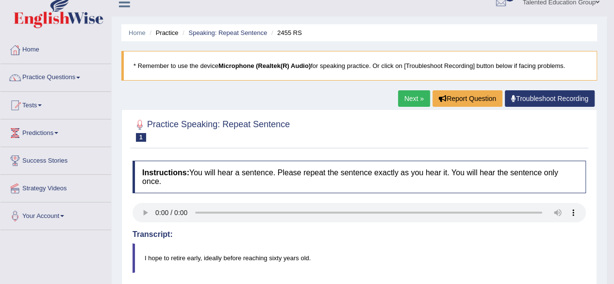
scroll to position [0, 0]
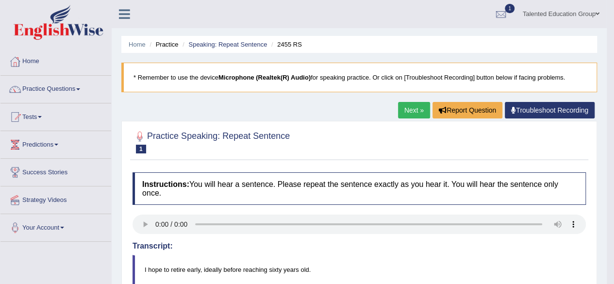
click at [406, 109] on link "Next »" at bounding box center [414, 110] width 32 height 16
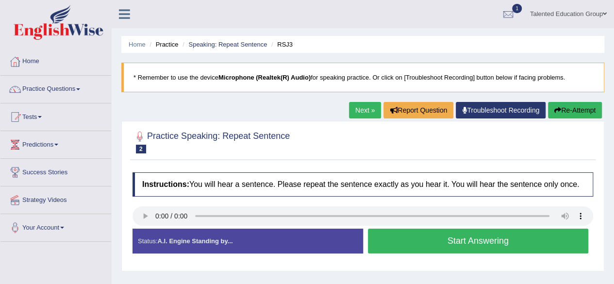
click at [387, 242] on button "Start Answering" at bounding box center [478, 241] width 221 height 25
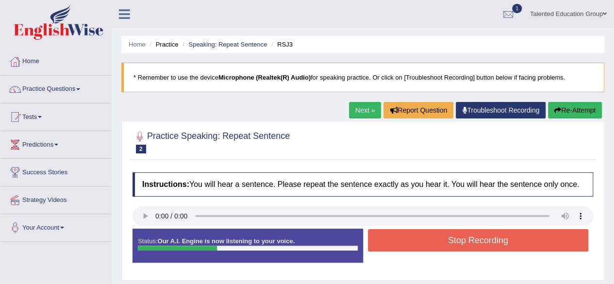
click at [387, 242] on button "Stop Recording" at bounding box center [478, 240] width 221 height 22
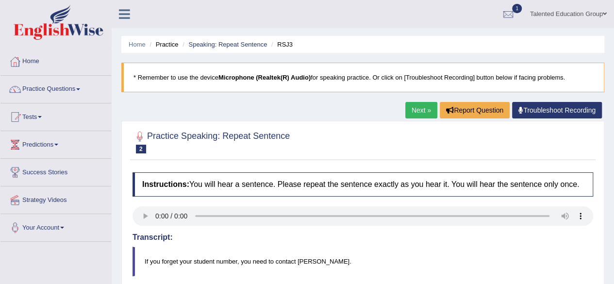
click at [411, 111] on link "Next »" at bounding box center [421, 110] width 32 height 16
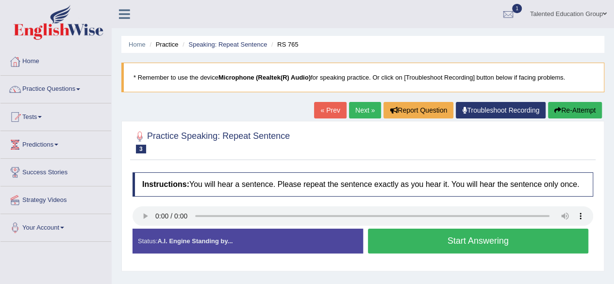
click at [387, 239] on button "Start Answering" at bounding box center [478, 241] width 221 height 25
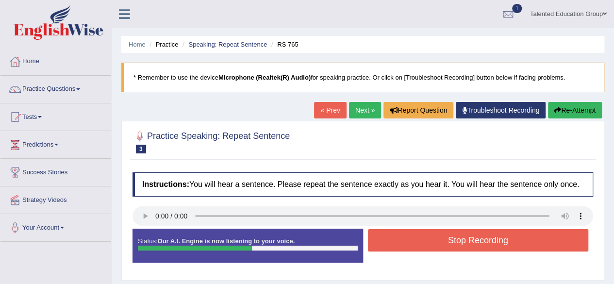
click at [387, 239] on button "Stop Recording" at bounding box center [478, 240] width 221 height 22
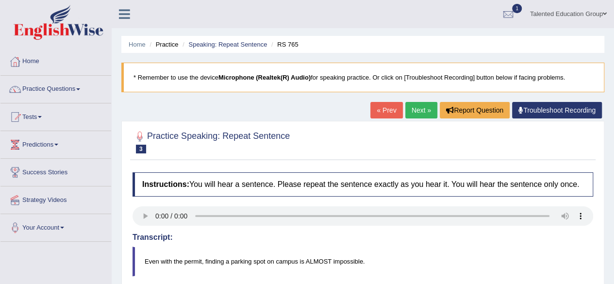
click at [408, 108] on link "Next »" at bounding box center [421, 110] width 32 height 16
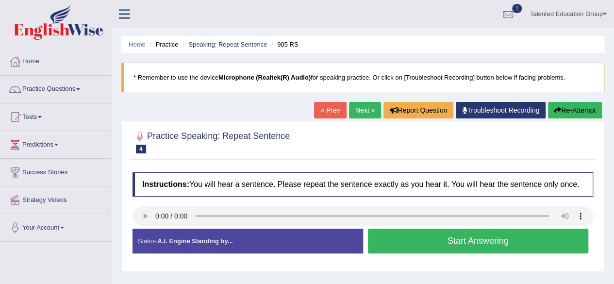
click at [410, 238] on button "Start Answering" at bounding box center [478, 241] width 221 height 25
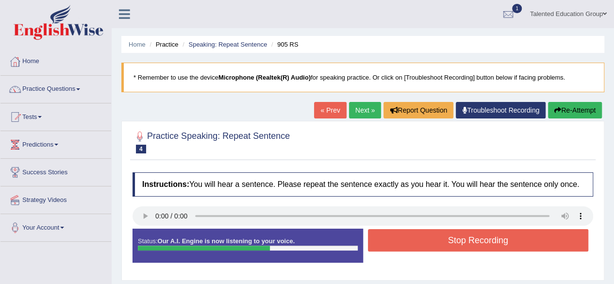
click at [410, 238] on button "Stop Recording" at bounding box center [478, 240] width 221 height 22
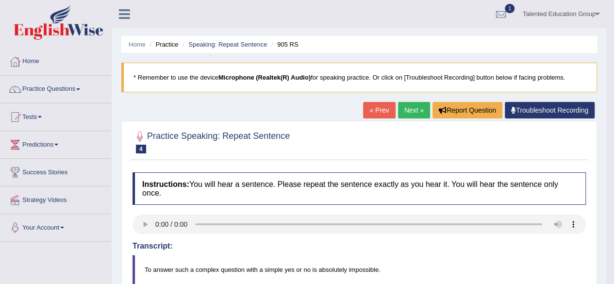
click at [414, 109] on link "Next »" at bounding box center [414, 110] width 32 height 16
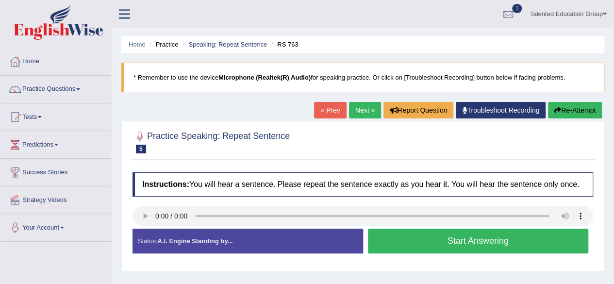
click at [461, 238] on button "Start Answering" at bounding box center [478, 241] width 221 height 25
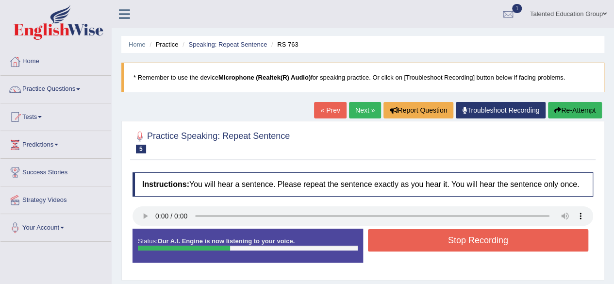
click at [461, 238] on button "Stop Recording" at bounding box center [478, 240] width 221 height 22
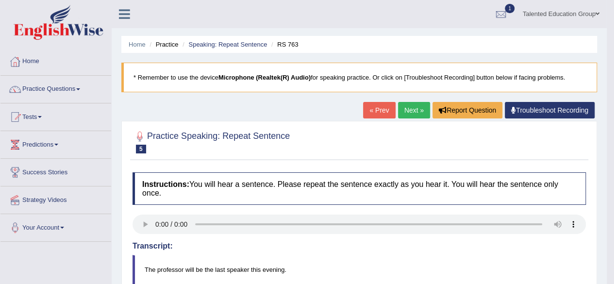
click at [412, 112] on link "Next »" at bounding box center [414, 110] width 32 height 16
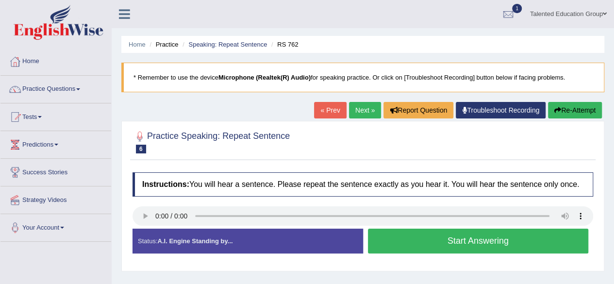
click at [421, 240] on button "Start Answering" at bounding box center [478, 241] width 221 height 25
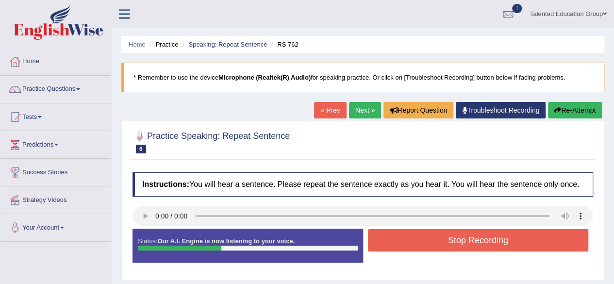
click at [421, 240] on button "Stop Recording" at bounding box center [478, 240] width 221 height 22
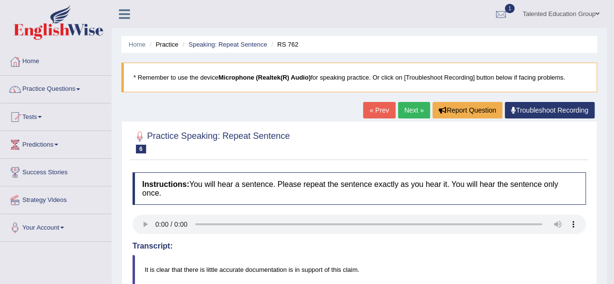
click at [408, 109] on link "Next »" at bounding box center [414, 110] width 32 height 16
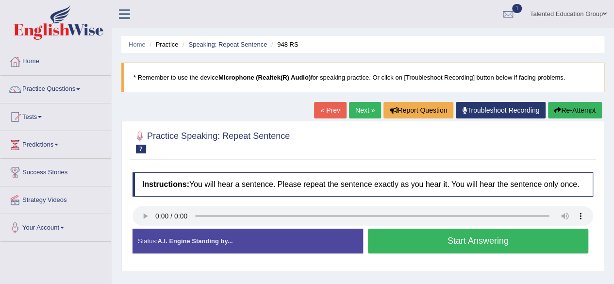
click at [461, 240] on button "Start Answering" at bounding box center [478, 241] width 221 height 25
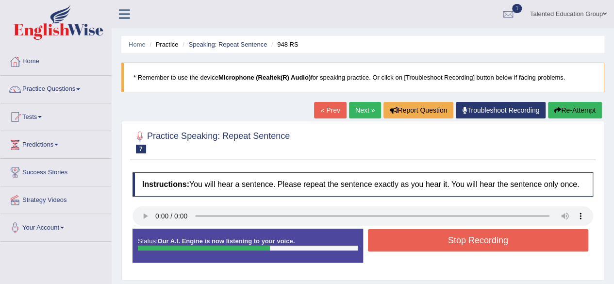
click at [461, 240] on button "Stop Recording" at bounding box center [478, 240] width 221 height 22
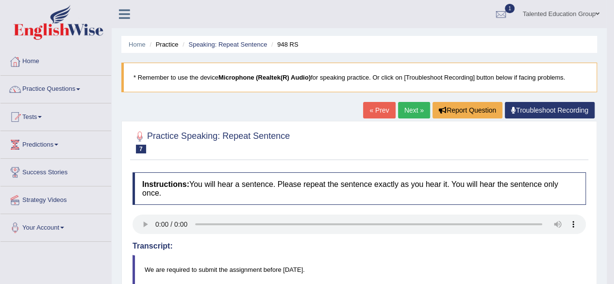
click at [414, 109] on link "Next »" at bounding box center [414, 110] width 32 height 16
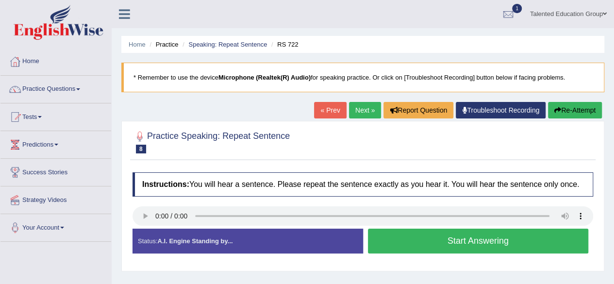
click at [426, 244] on button "Start Answering" at bounding box center [478, 241] width 221 height 25
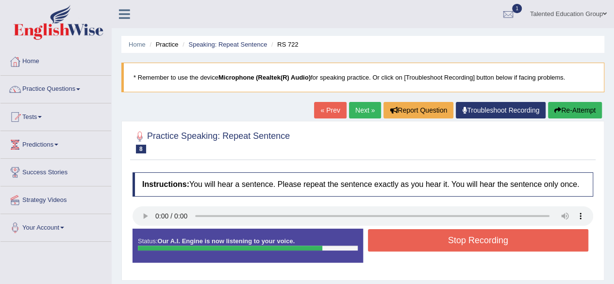
click at [426, 244] on button "Stop Recording" at bounding box center [478, 240] width 221 height 22
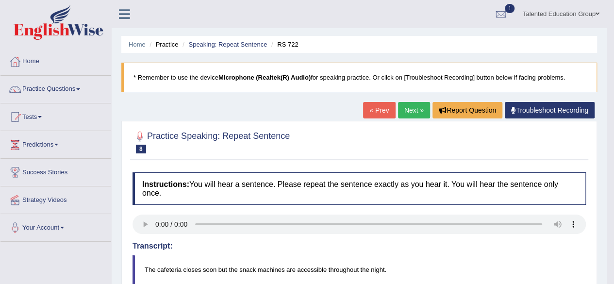
click at [403, 107] on link "Next »" at bounding box center [414, 110] width 32 height 16
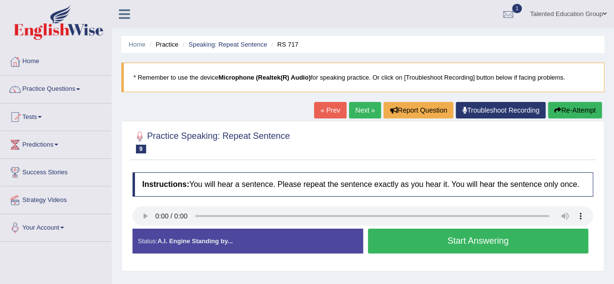
click at [411, 231] on button "Start Answering" at bounding box center [478, 241] width 221 height 25
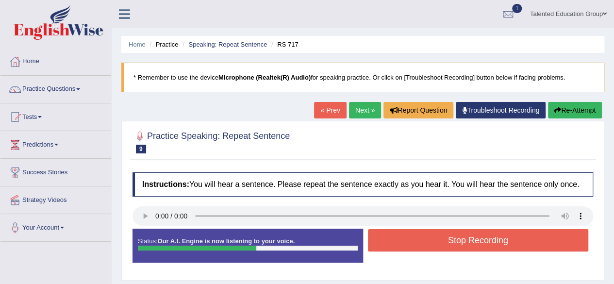
click at [411, 231] on button "Stop Recording" at bounding box center [478, 240] width 221 height 22
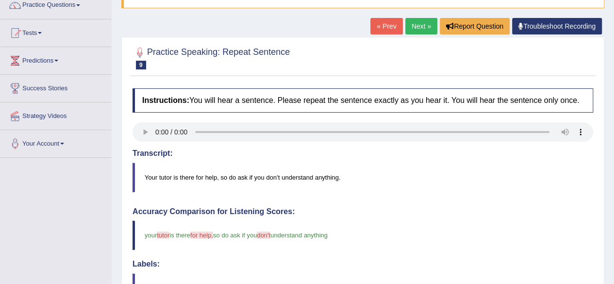
scroll to position [77, 0]
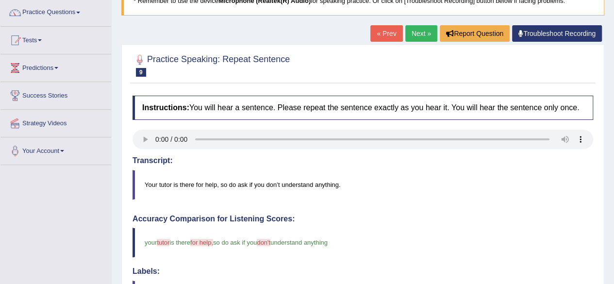
click at [412, 28] on link "Next »" at bounding box center [421, 33] width 32 height 16
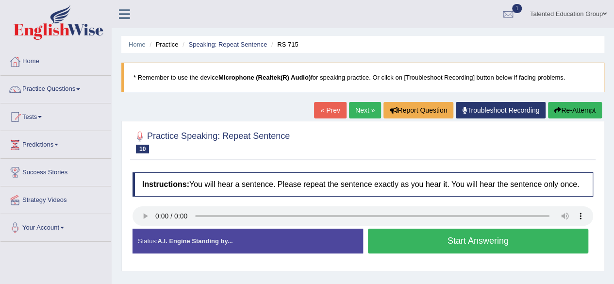
click at [417, 236] on button "Start Answering" at bounding box center [478, 241] width 221 height 25
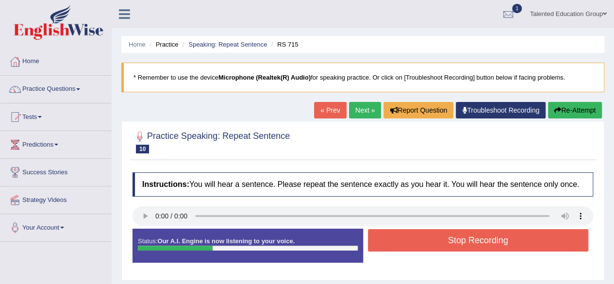
click at [417, 236] on button "Stop Recording" at bounding box center [478, 240] width 221 height 22
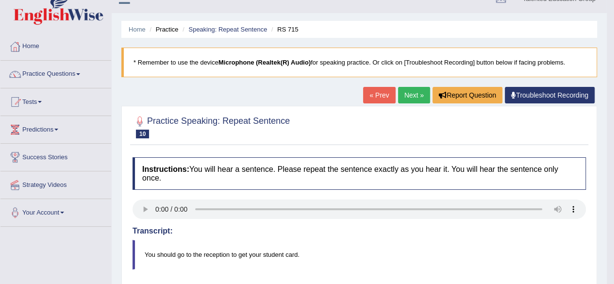
scroll to position [15, 0]
click at [412, 94] on link "Next »" at bounding box center [414, 95] width 32 height 16
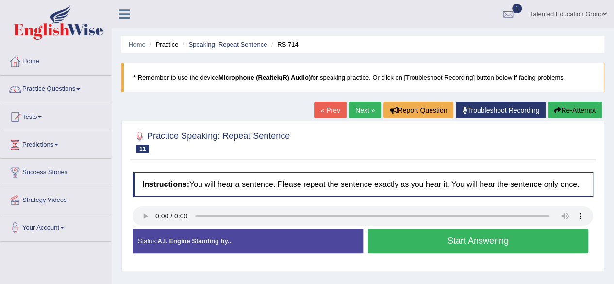
click at [411, 242] on button "Start Answering" at bounding box center [478, 241] width 221 height 25
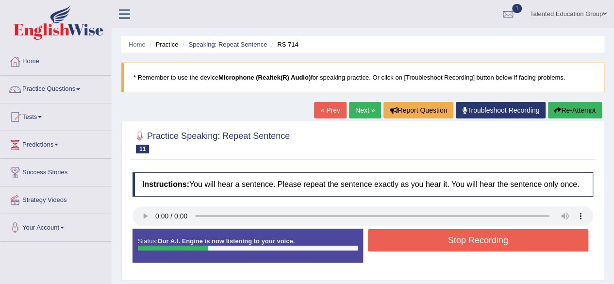
click at [411, 242] on button "Stop Recording" at bounding box center [478, 240] width 221 height 22
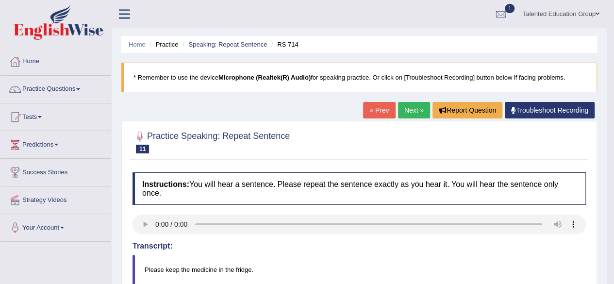
click at [411, 107] on link "Next »" at bounding box center [414, 110] width 32 height 16
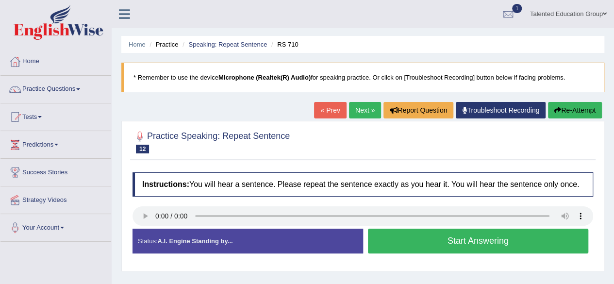
click at [394, 235] on button "Start Answering" at bounding box center [478, 241] width 221 height 25
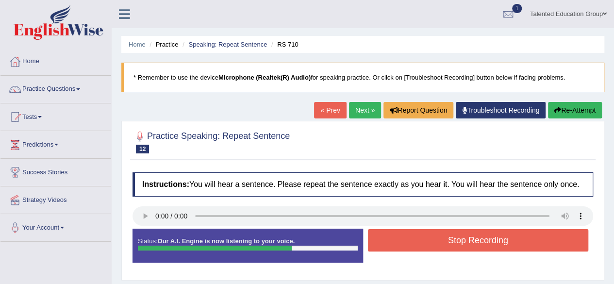
click at [403, 239] on button "Stop Recording" at bounding box center [478, 240] width 221 height 22
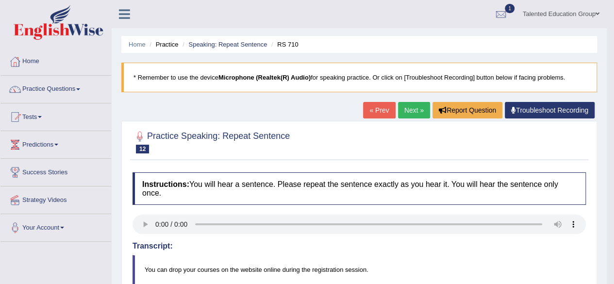
click at [407, 111] on link "Next »" at bounding box center [414, 110] width 32 height 16
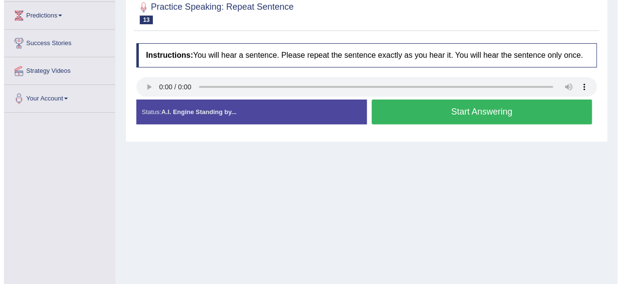
scroll to position [124, 0]
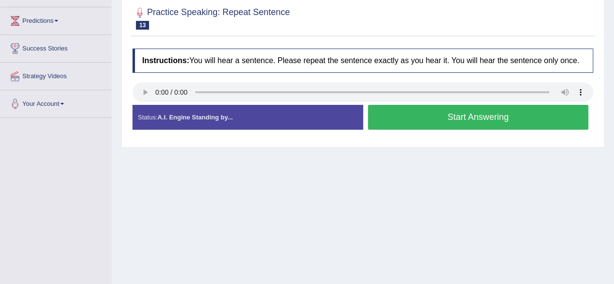
click at [402, 114] on button "Start Answering" at bounding box center [478, 117] width 221 height 25
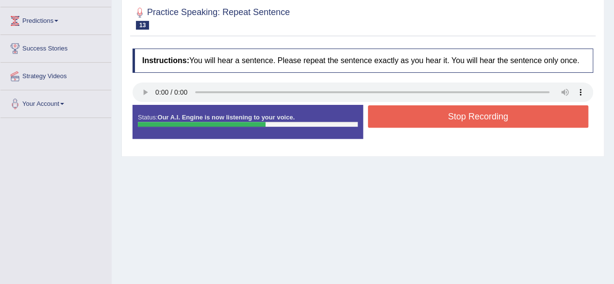
click at [402, 114] on button "Stop Recording" at bounding box center [478, 116] width 221 height 22
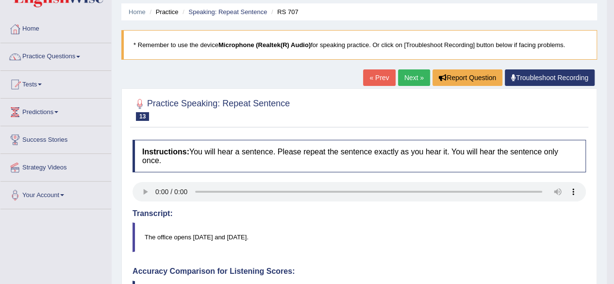
scroll to position [0, 0]
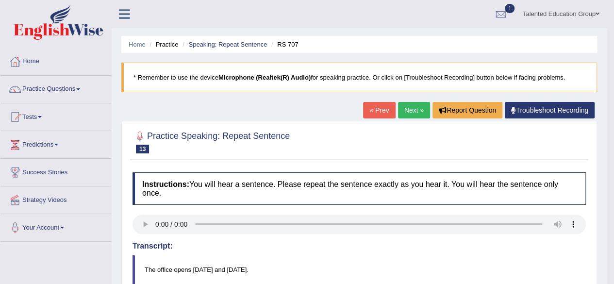
click at [412, 108] on link "Next »" at bounding box center [414, 110] width 32 height 16
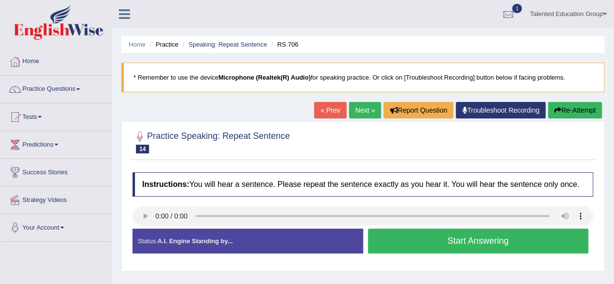
click at [434, 236] on button "Start Answering" at bounding box center [478, 241] width 221 height 25
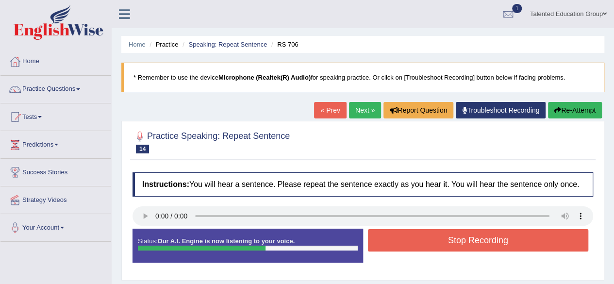
click at [434, 236] on button "Stop Recording" at bounding box center [478, 240] width 221 height 22
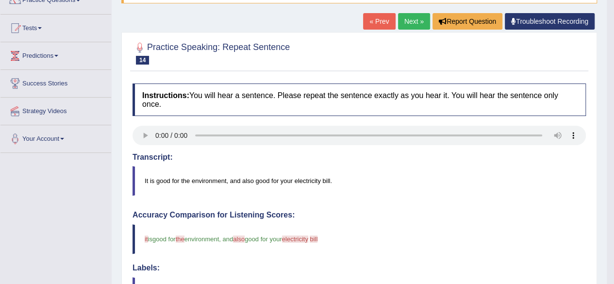
scroll to position [74, 0]
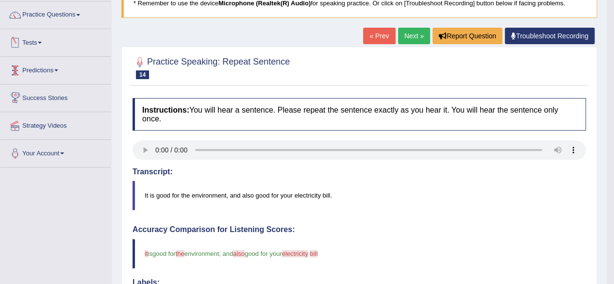
click at [38, 42] on link "Tests" at bounding box center [55, 41] width 111 height 24
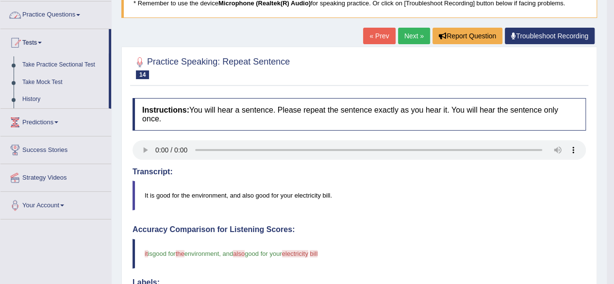
click at [53, 16] on link "Practice Questions" at bounding box center [55, 13] width 111 height 24
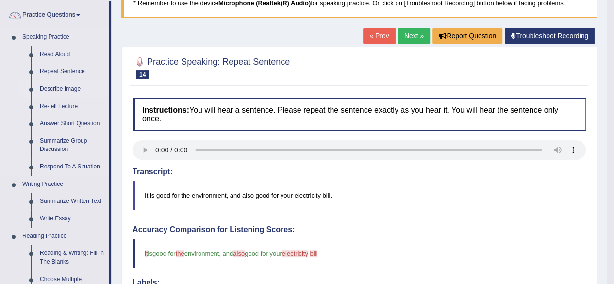
click at [56, 89] on link "Describe Image" at bounding box center [71, 89] width 73 height 17
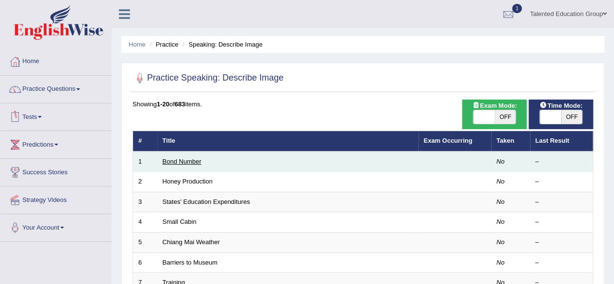
click at [170, 161] on link "Bond Number" at bounding box center [182, 161] width 39 height 7
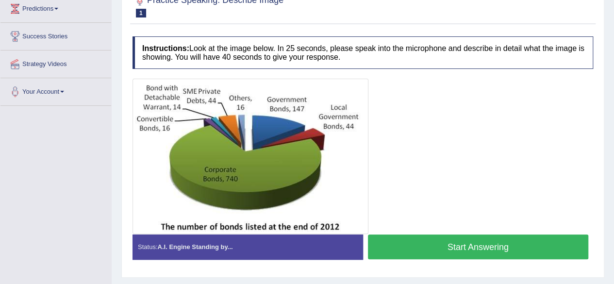
scroll to position [136, 0]
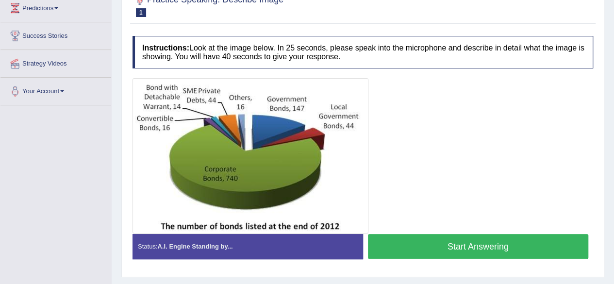
click at [395, 242] on button "Start Answering" at bounding box center [478, 246] width 221 height 25
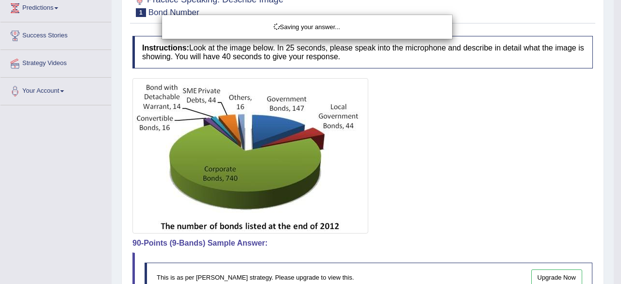
click at [380, 185] on div "Saving your answer..." at bounding box center [310, 142] width 621 height 284
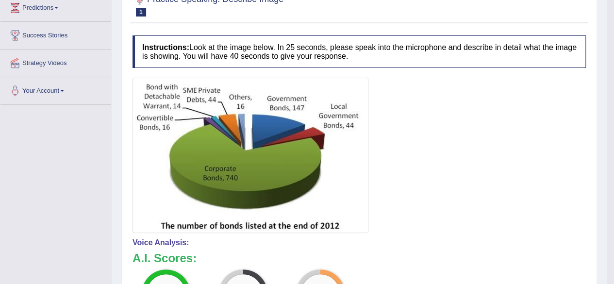
scroll to position [0, 0]
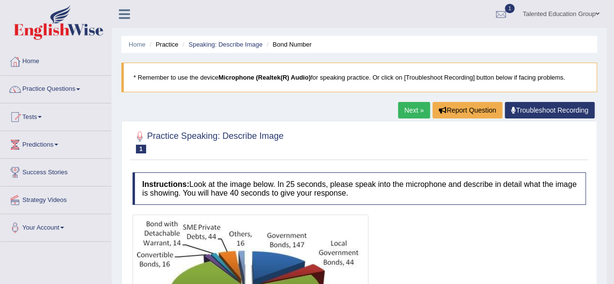
click at [412, 114] on link "Next »" at bounding box center [414, 110] width 32 height 16
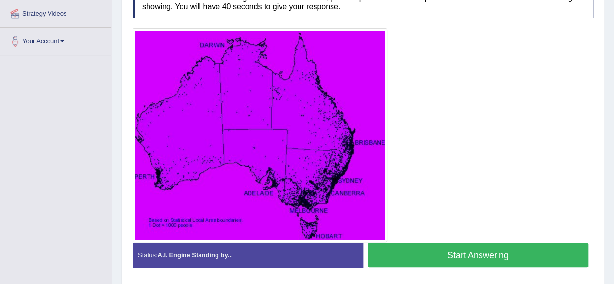
scroll to position [185, 0]
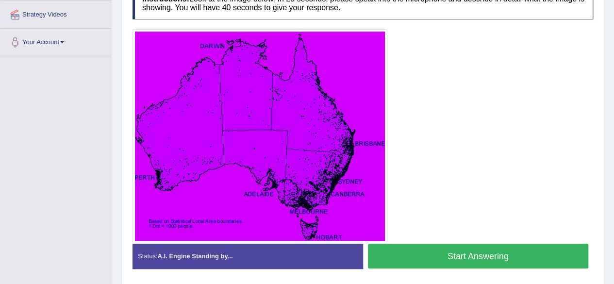
click at [516, 247] on button "Start Answering" at bounding box center [478, 256] width 221 height 25
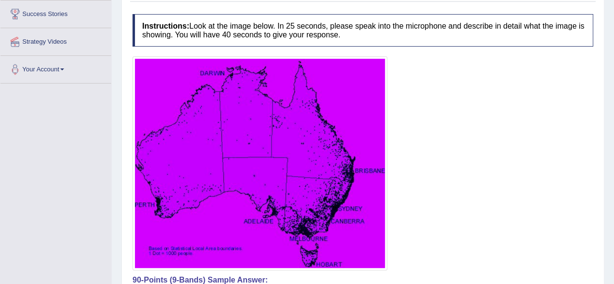
scroll to position [0, 0]
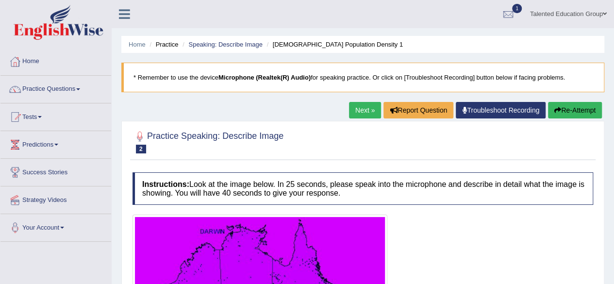
click at [368, 108] on link "Next »" at bounding box center [365, 110] width 32 height 16
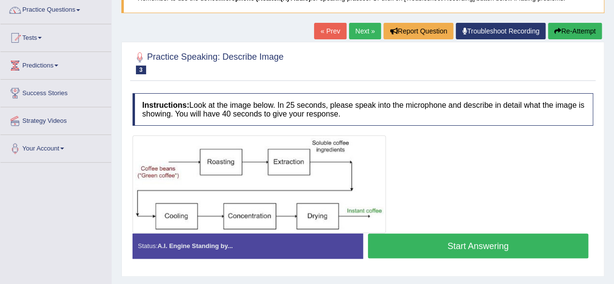
scroll to position [78, 0]
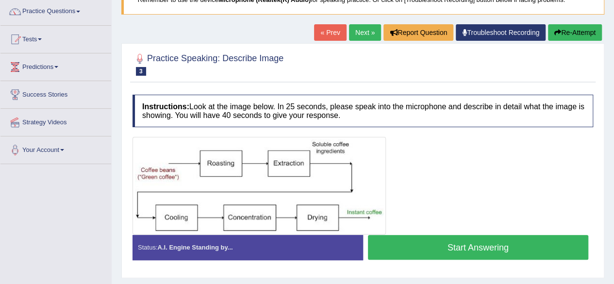
click at [328, 31] on link "« Prev" at bounding box center [330, 32] width 32 height 16
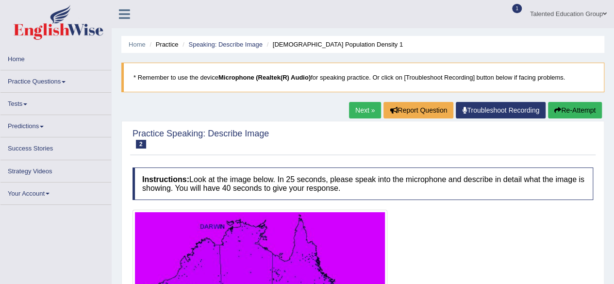
click at [566, 108] on button "Re-Attempt" at bounding box center [575, 110] width 54 height 16
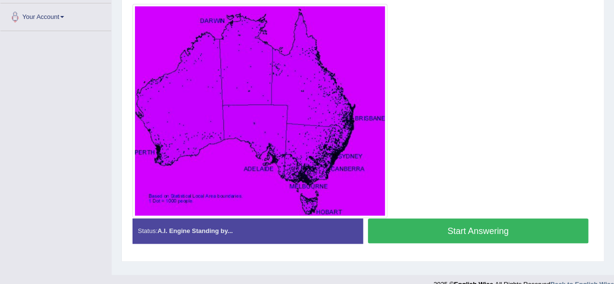
scroll to position [212, 0]
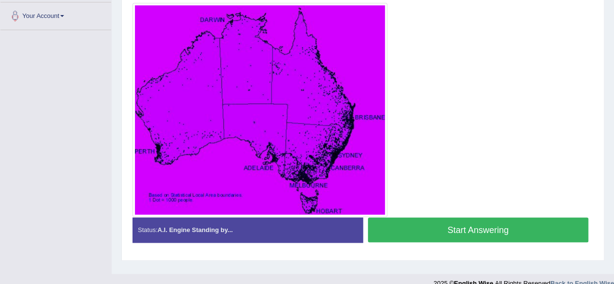
click at [467, 221] on button "Start Answering" at bounding box center [478, 229] width 221 height 25
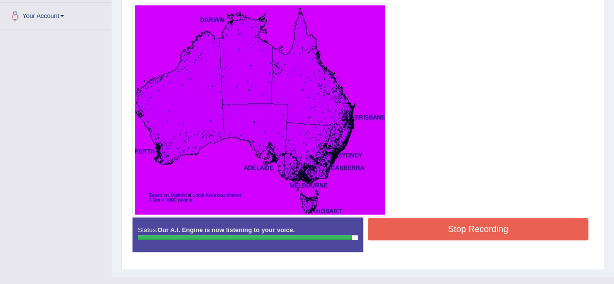
click at [467, 221] on button "Stop Recording" at bounding box center [478, 229] width 221 height 22
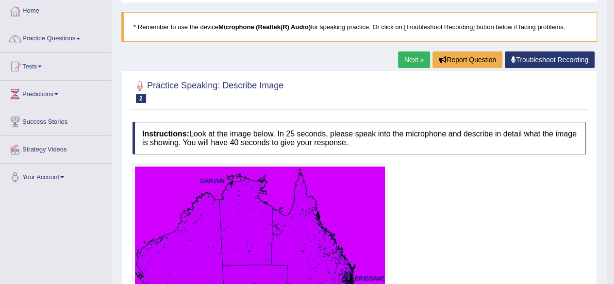
scroll to position [49, 0]
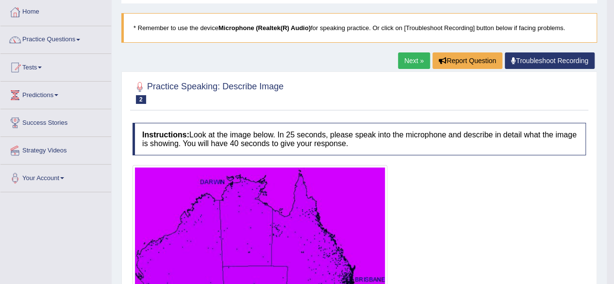
click at [417, 61] on link "Next »" at bounding box center [414, 60] width 32 height 16
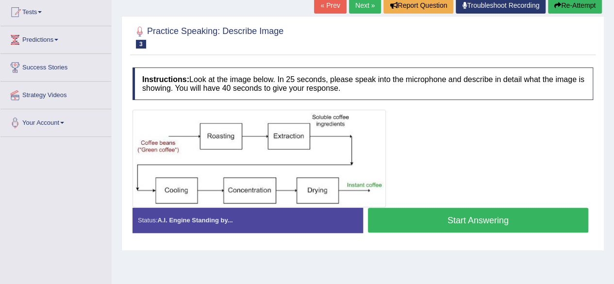
scroll to position [105, 0]
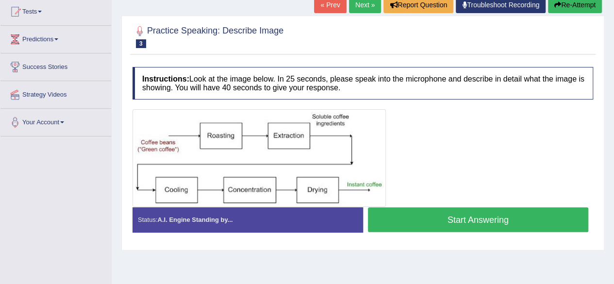
click at [437, 216] on button "Start Answering" at bounding box center [478, 219] width 221 height 25
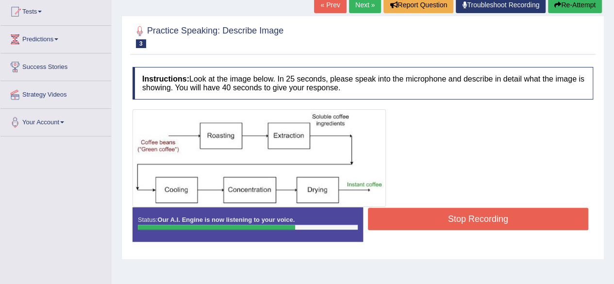
click at [437, 216] on button "Stop Recording" at bounding box center [478, 219] width 221 height 22
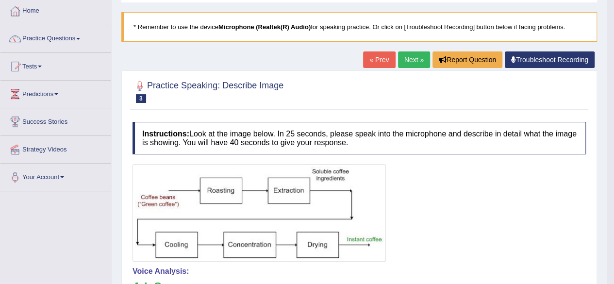
scroll to position [45, 0]
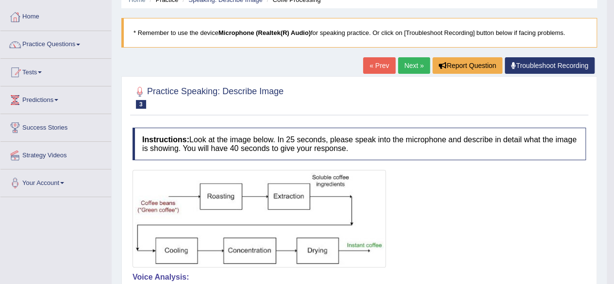
click at [412, 65] on link "Next »" at bounding box center [414, 65] width 32 height 16
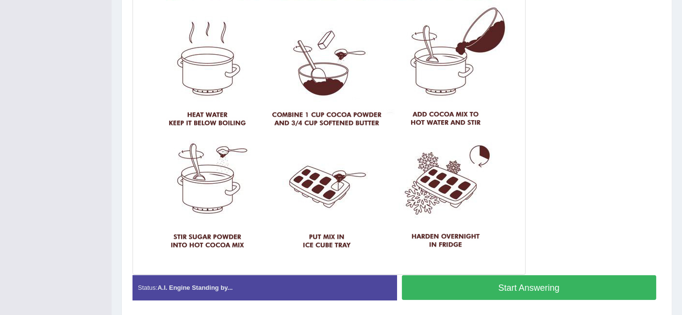
scroll to position [261, 0]
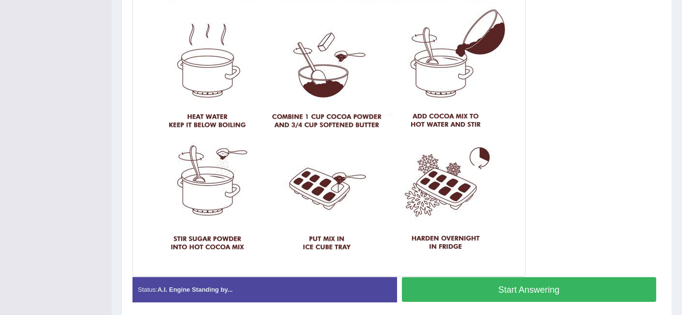
click at [532, 283] on button "Start Answering" at bounding box center [529, 290] width 255 height 25
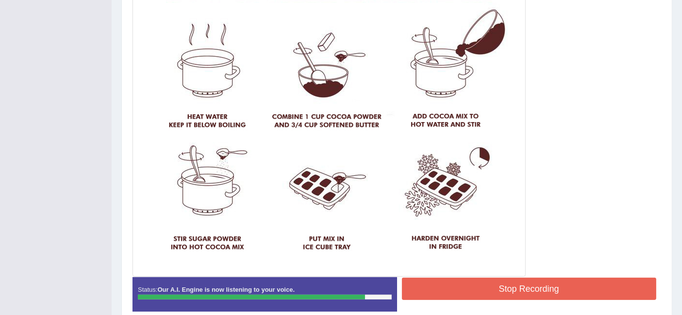
click at [532, 283] on button "Stop Recording" at bounding box center [529, 289] width 255 height 22
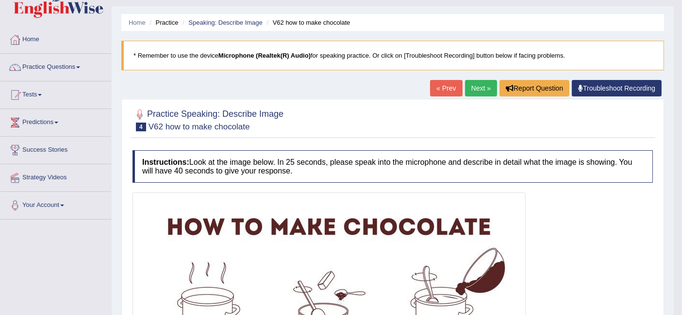
scroll to position [0, 0]
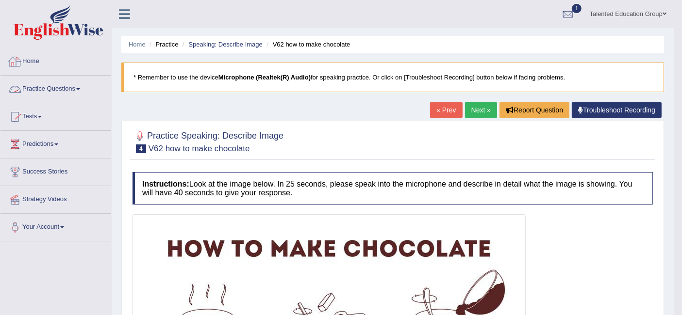
click at [60, 89] on link "Practice Questions" at bounding box center [55, 88] width 111 height 24
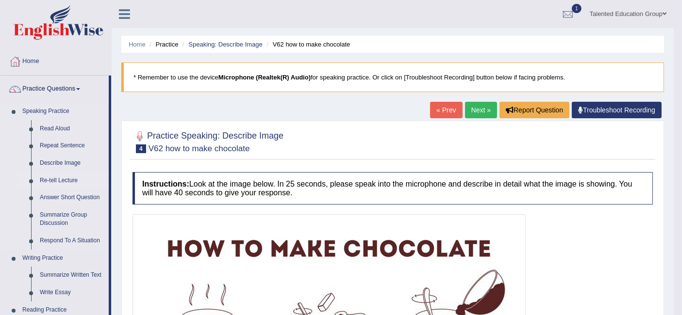
click at [52, 178] on link "Re-tell Lecture" at bounding box center [71, 180] width 73 height 17
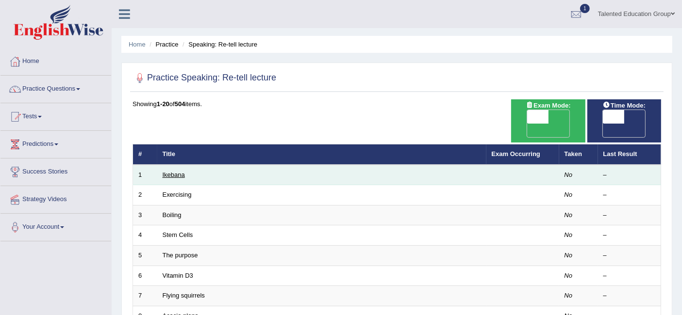
click at [167, 171] on link "Ikebana" at bounding box center [174, 174] width 22 height 7
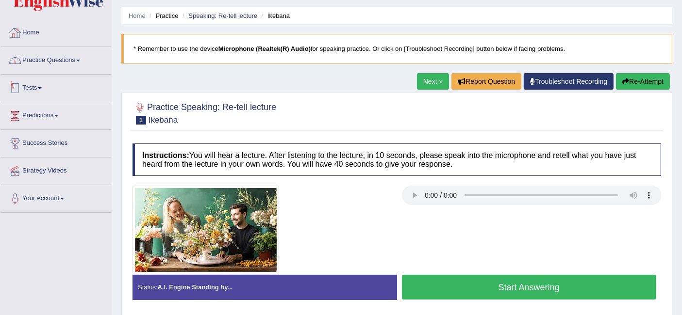
scroll to position [20, 0]
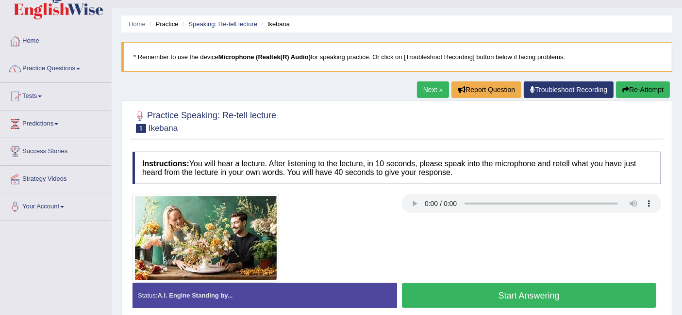
click at [79, 65] on link "Practice Questions" at bounding box center [55, 67] width 111 height 24
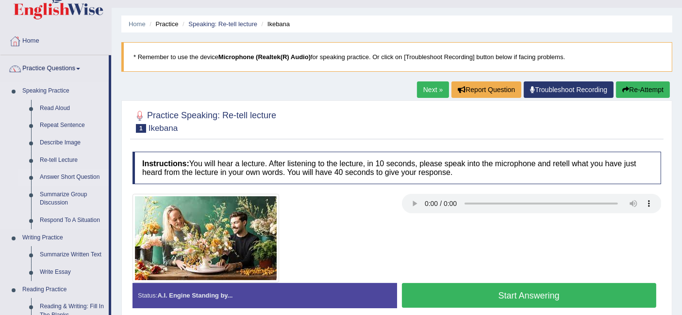
click at [72, 180] on link "Answer Short Question" at bounding box center [71, 177] width 73 height 17
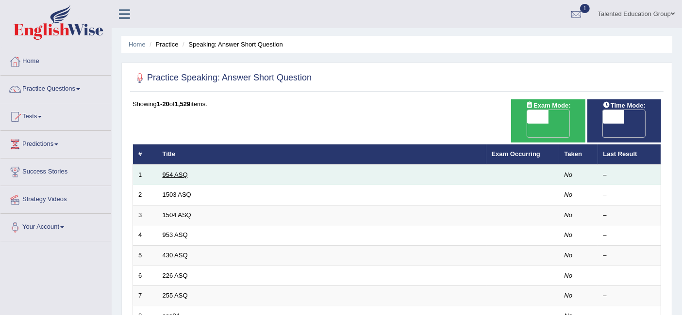
click at [177, 171] on link "954 ASQ" at bounding box center [175, 174] width 25 height 7
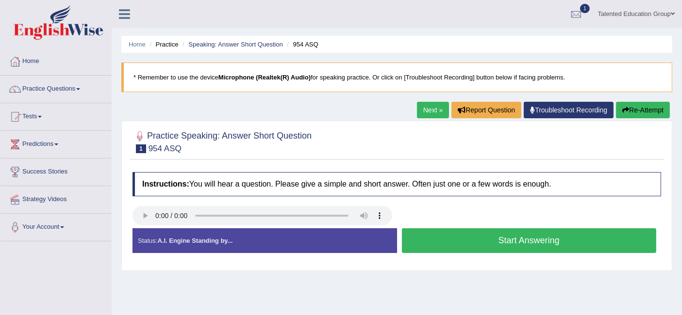
click at [439, 242] on button "Start Answering" at bounding box center [529, 241] width 255 height 25
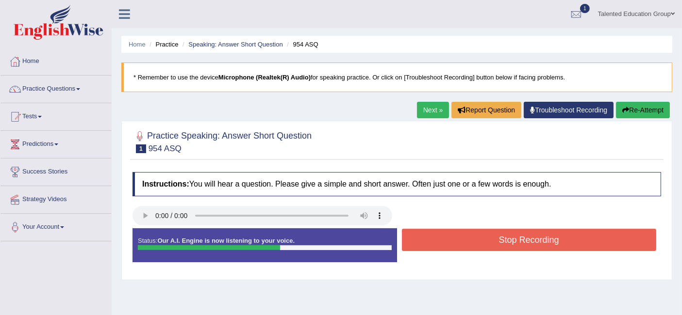
click at [439, 242] on button "Stop Recording" at bounding box center [529, 240] width 255 height 22
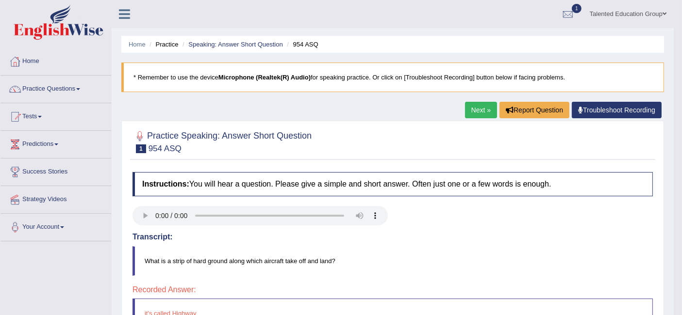
click at [482, 106] on link "Next »" at bounding box center [481, 110] width 32 height 16
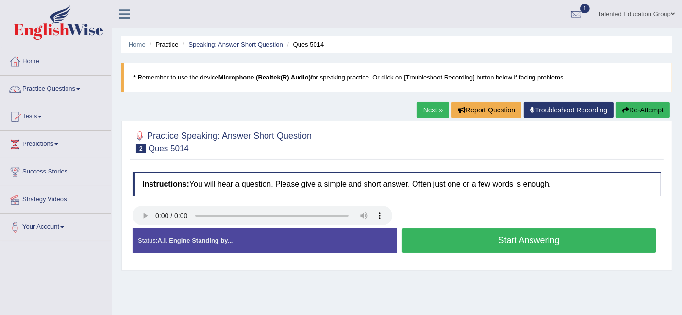
click at [471, 234] on button "Start Answering" at bounding box center [529, 241] width 255 height 25
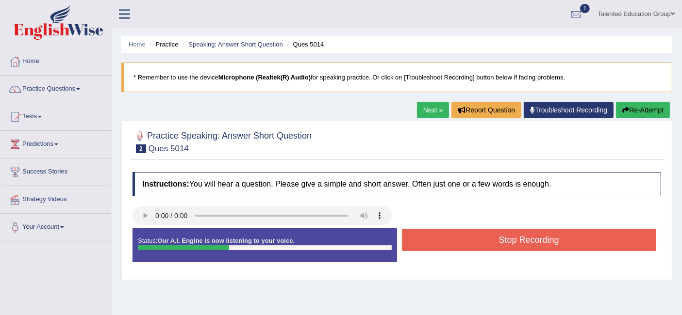
click at [471, 234] on button "Stop Recording" at bounding box center [529, 240] width 255 height 22
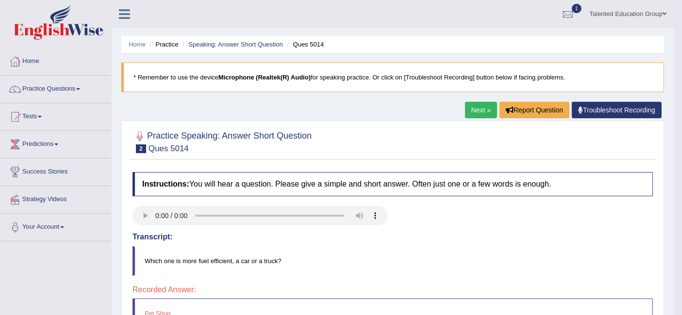
click at [476, 107] on link "Next »" at bounding box center [481, 110] width 32 height 16
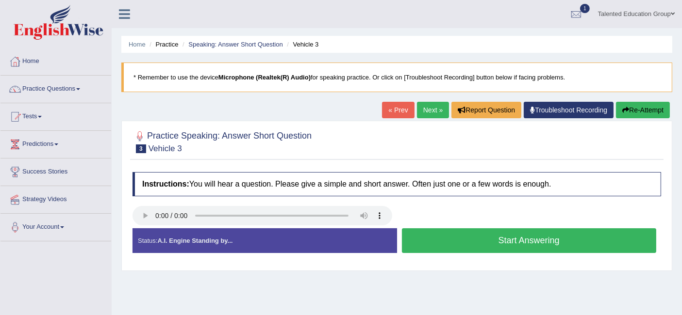
click at [585, 239] on button "Start Answering" at bounding box center [529, 241] width 255 height 25
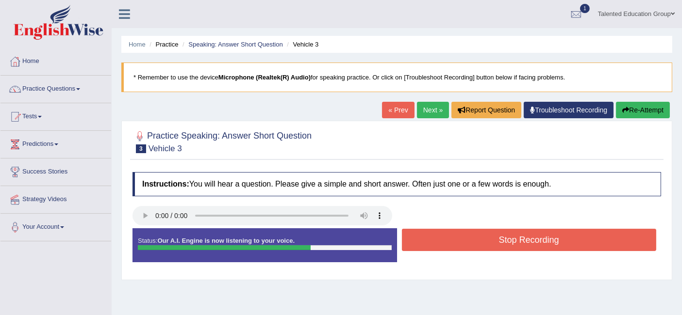
click at [557, 234] on button "Stop Recording" at bounding box center [529, 240] width 255 height 22
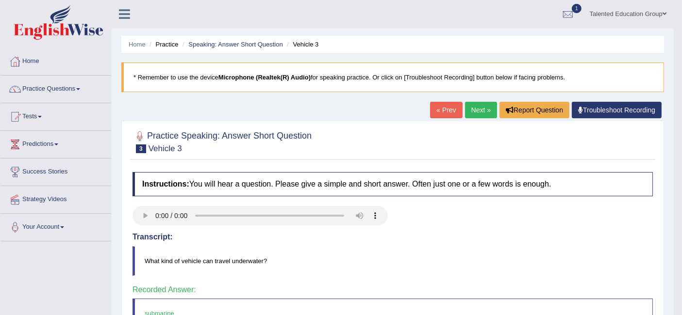
click at [474, 108] on link "Next »" at bounding box center [481, 110] width 32 height 16
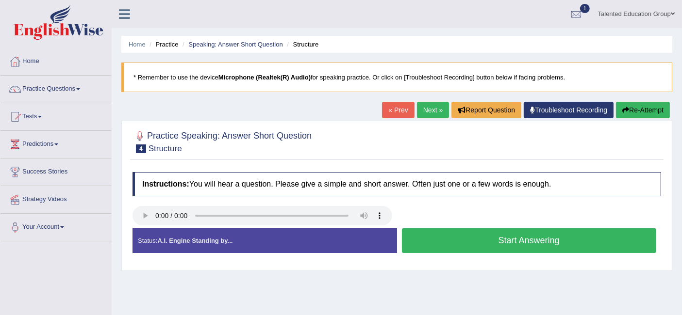
click at [429, 235] on button "Start Answering" at bounding box center [529, 241] width 255 height 25
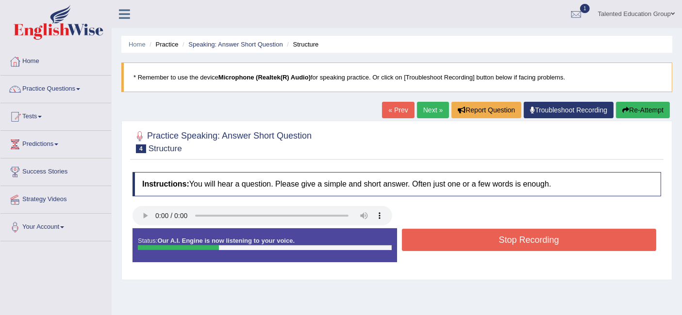
click at [429, 235] on button "Stop Recording" at bounding box center [529, 240] width 255 height 22
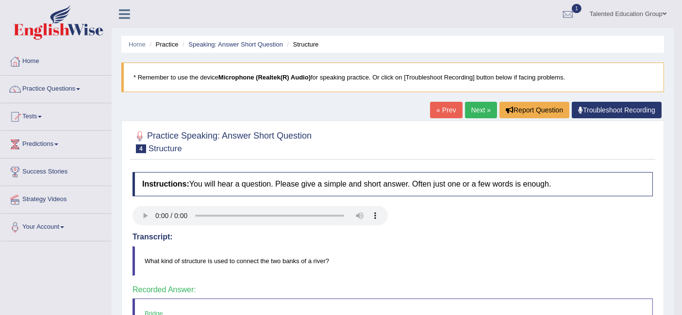
click at [477, 113] on link "Next »" at bounding box center [481, 110] width 32 height 16
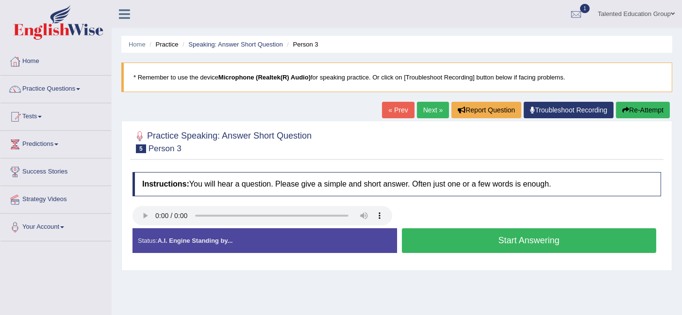
click at [437, 245] on button "Start Answering" at bounding box center [529, 241] width 255 height 25
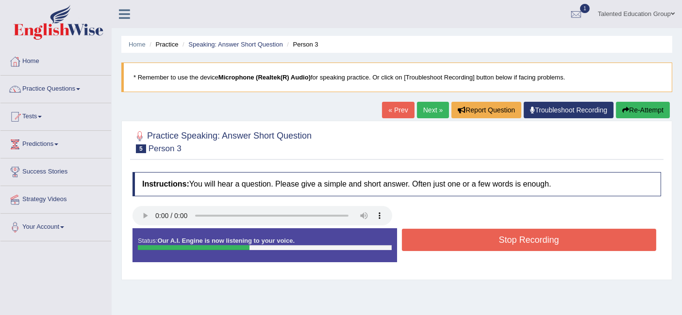
click at [437, 245] on button "Stop Recording" at bounding box center [529, 240] width 255 height 22
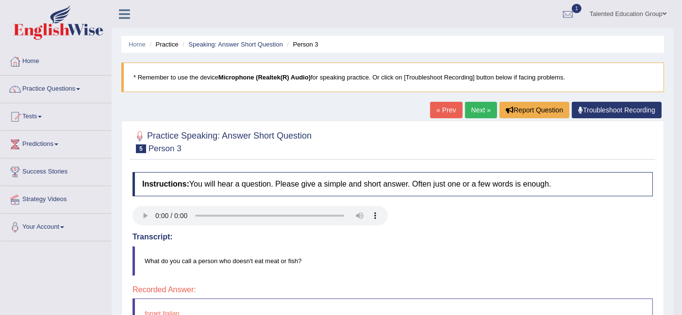
click at [468, 106] on link "Next »" at bounding box center [481, 110] width 32 height 16
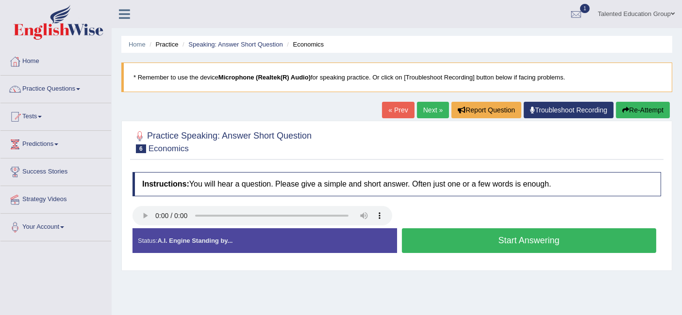
click at [427, 235] on button "Start Answering" at bounding box center [529, 241] width 255 height 25
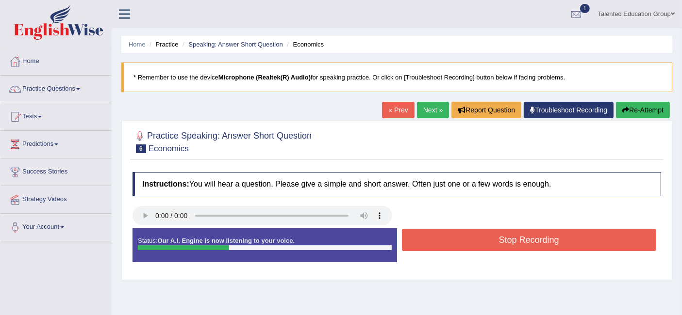
click at [427, 235] on button "Stop Recording" at bounding box center [529, 240] width 255 height 22
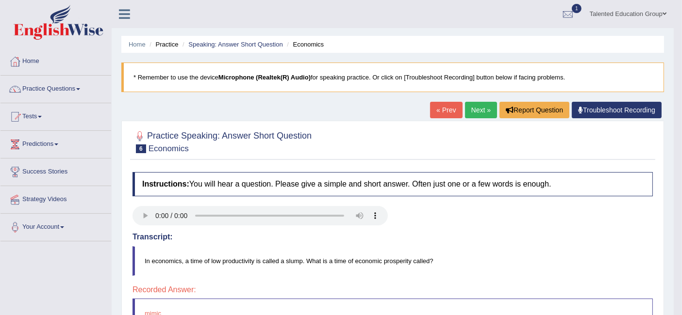
click at [479, 107] on link "Next »" at bounding box center [481, 110] width 32 height 16
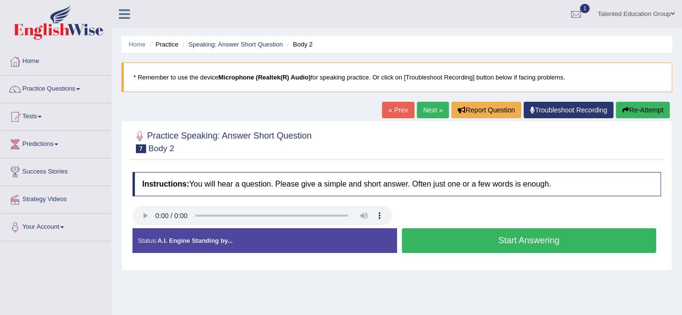
click at [480, 241] on button "Start Answering" at bounding box center [529, 241] width 255 height 25
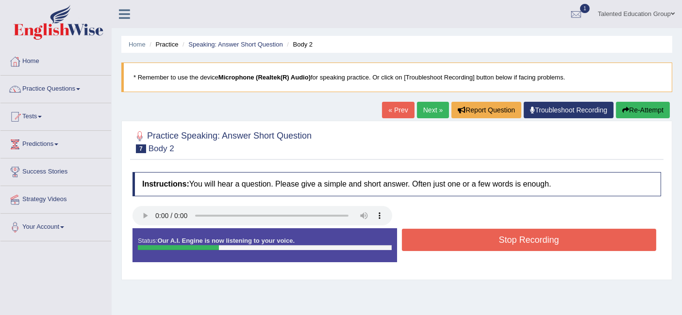
click at [480, 241] on button "Stop Recording" at bounding box center [529, 240] width 255 height 22
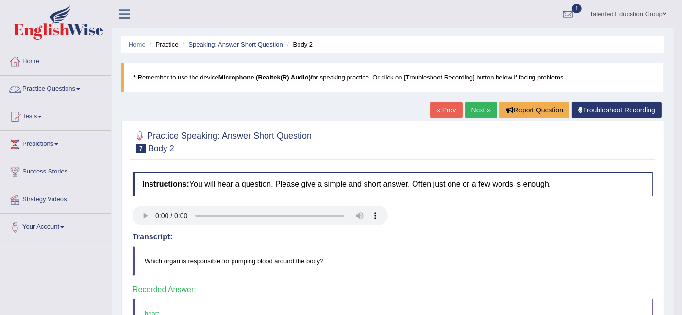
click at [76, 93] on link "Practice Questions" at bounding box center [55, 88] width 111 height 24
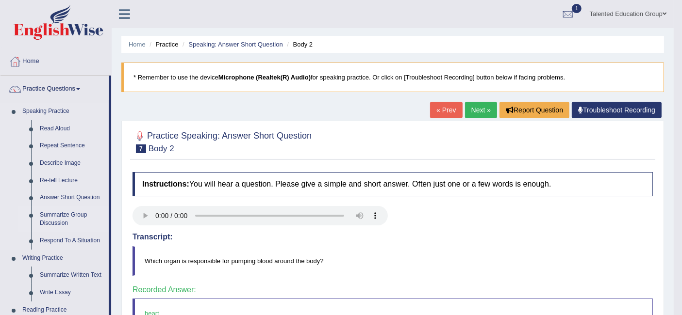
click at [55, 221] on link "Summarize Group Discussion" at bounding box center [71, 220] width 73 height 26
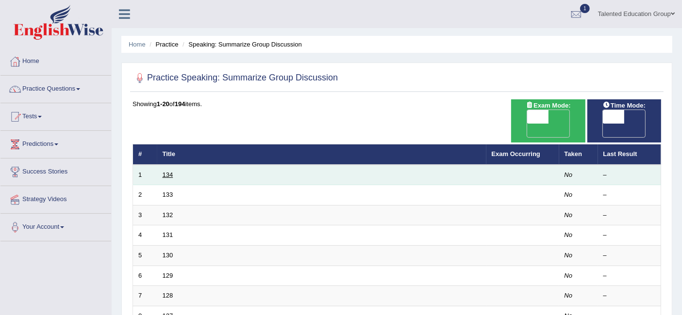
click at [166, 171] on link "134" at bounding box center [168, 174] width 11 height 7
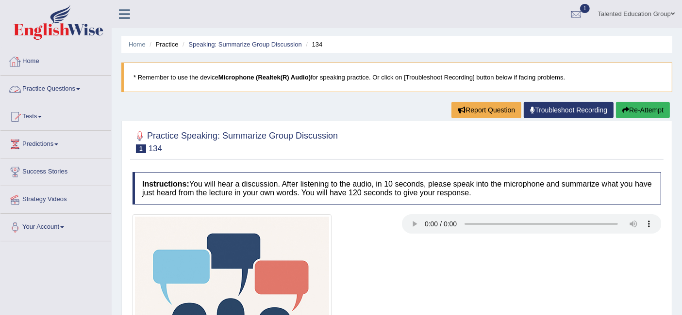
click at [57, 91] on link "Practice Questions" at bounding box center [55, 88] width 111 height 24
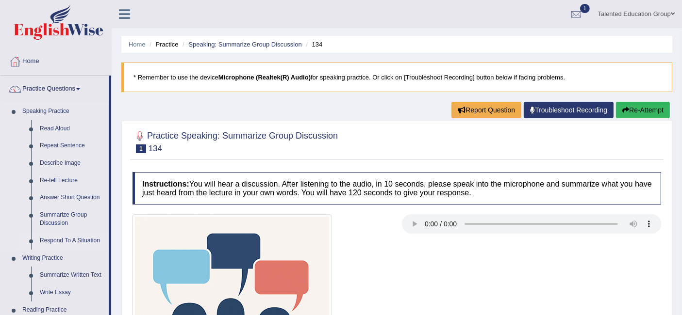
click at [63, 239] on link "Respond To A Situation" at bounding box center [71, 240] width 73 height 17
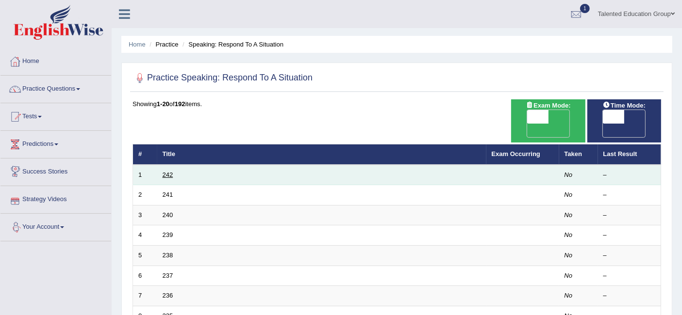
click at [166, 171] on link "242" at bounding box center [168, 174] width 11 height 7
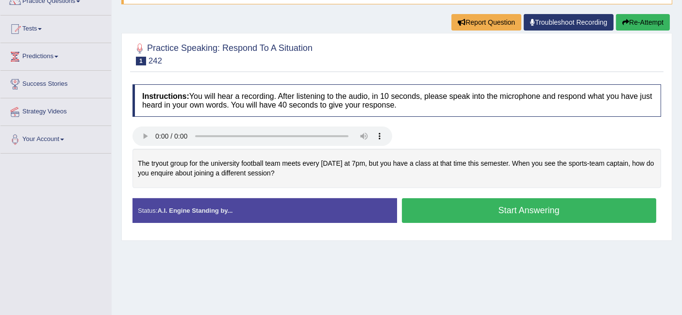
scroll to position [94, 0]
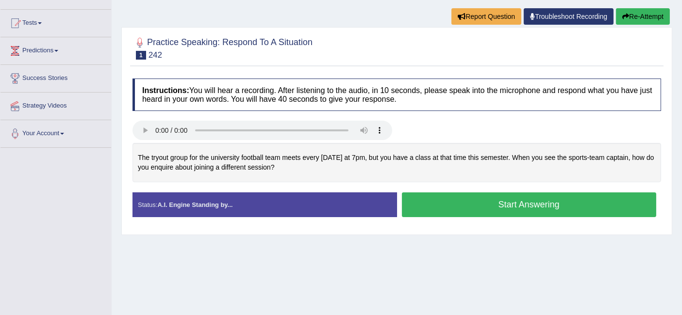
click at [520, 206] on button "Start Answering" at bounding box center [529, 205] width 255 height 25
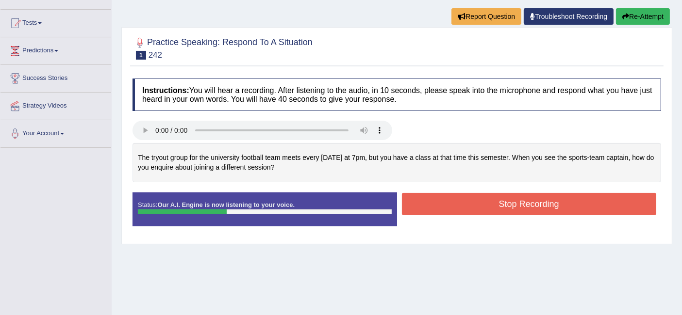
click at [520, 206] on button "Stop Recording" at bounding box center [529, 204] width 255 height 22
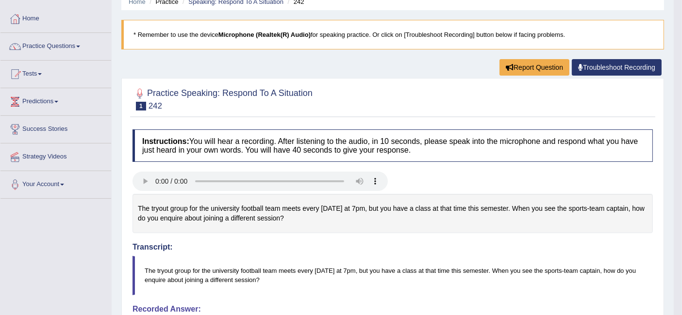
scroll to position [0, 0]
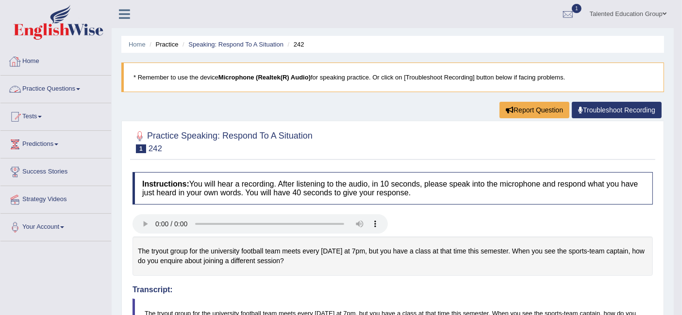
click at [54, 93] on link "Practice Questions" at bounding box center [55, 88] width 111 height 24
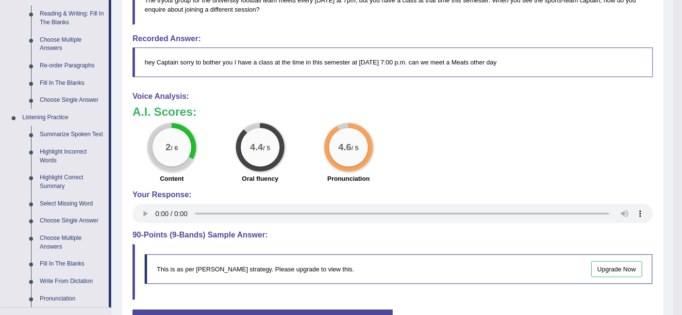
scroll to position [313, 0]
click at [64, 133] on link "Summarize Spoken Text" at bounding box center [71, 135] width 73 height 17
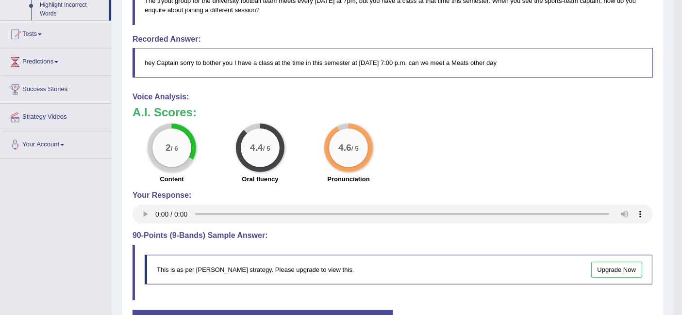
scroll to position [242, 0]
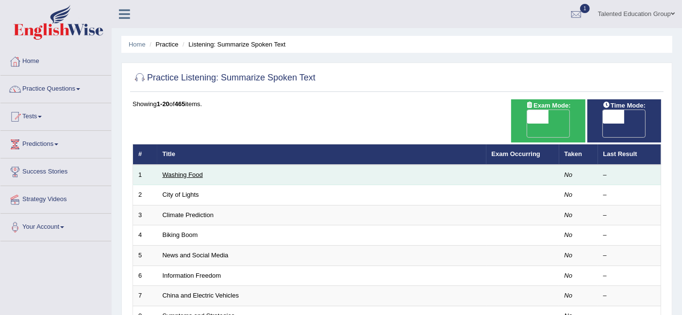
click at [189, 171] on link "Washing Food" at bounding box center [183, 174] width 40 height 7
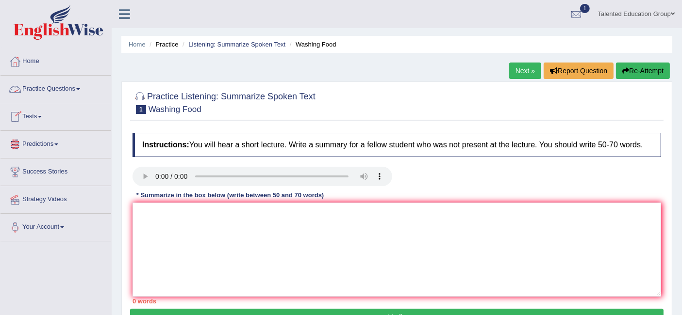
click at [41, 93] on link "Practice Questions" at bounding box center [55, 88] width 111 height 24
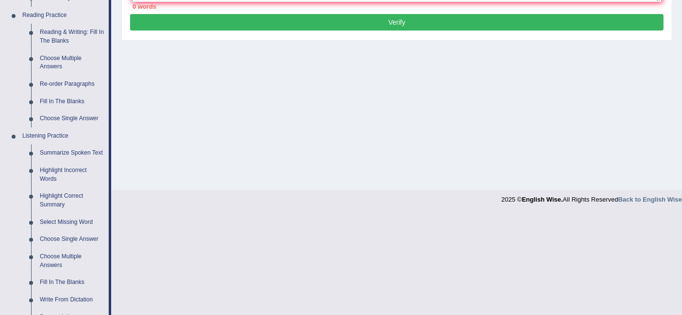
scroll to position [294, 0]
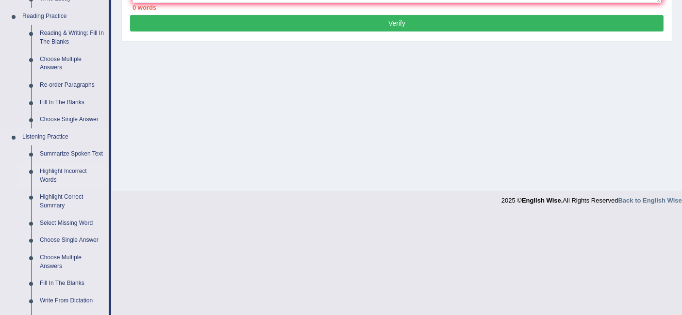
click at [66, 170] on link "Highlight Incorrect Words" at bounding box center [71, 176] width 73 height 26
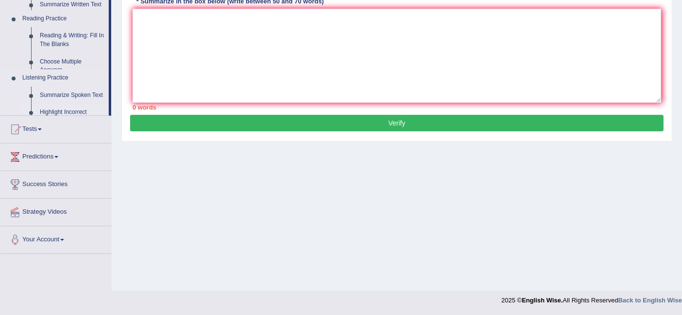
scroll to position [194, 0]
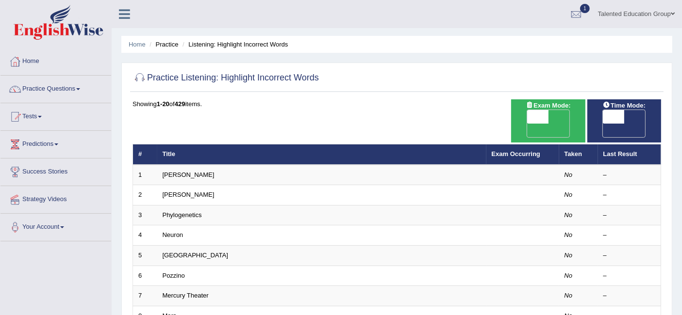
click at [181, 165] on td "[PERSON_NAME]" at bounding box center [321, 175] width 329 height 20
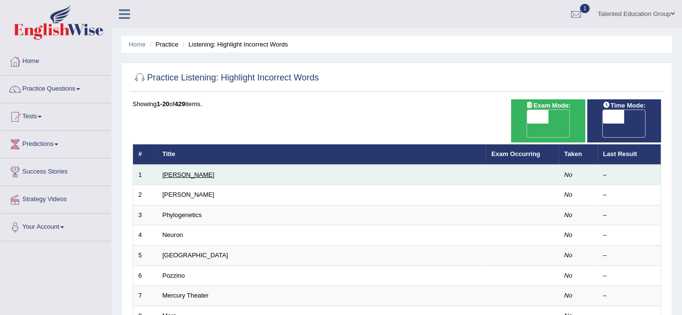
click at [175, 171] on link "[PERSON_NAME]" at bounding box center [189, 174] width 52 height 7
